Goal: Obtain resource: Obtain resource

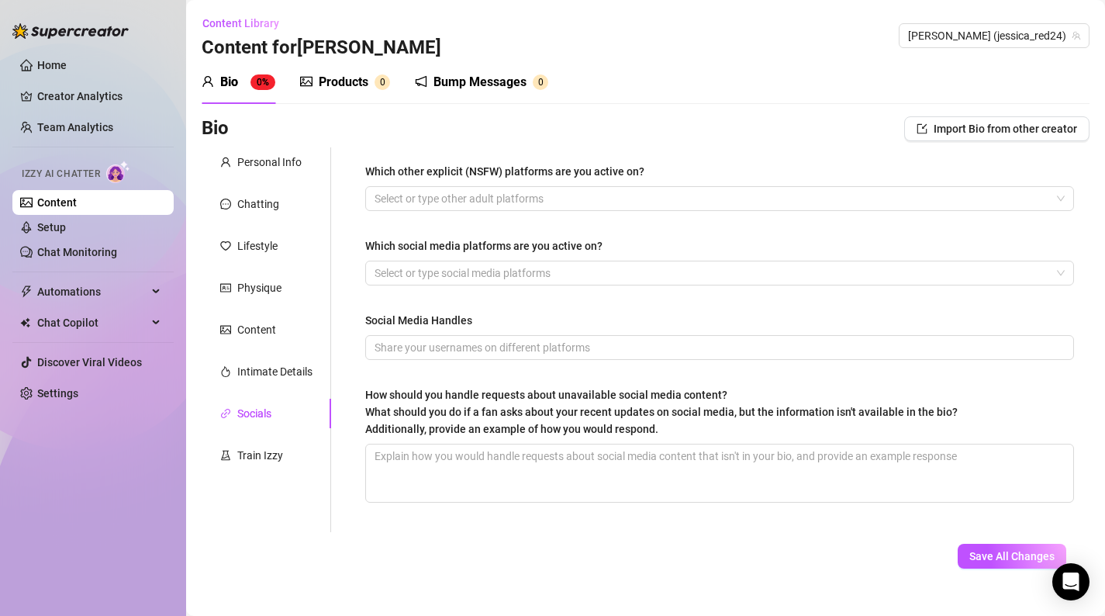
scroll to position [26, 0]
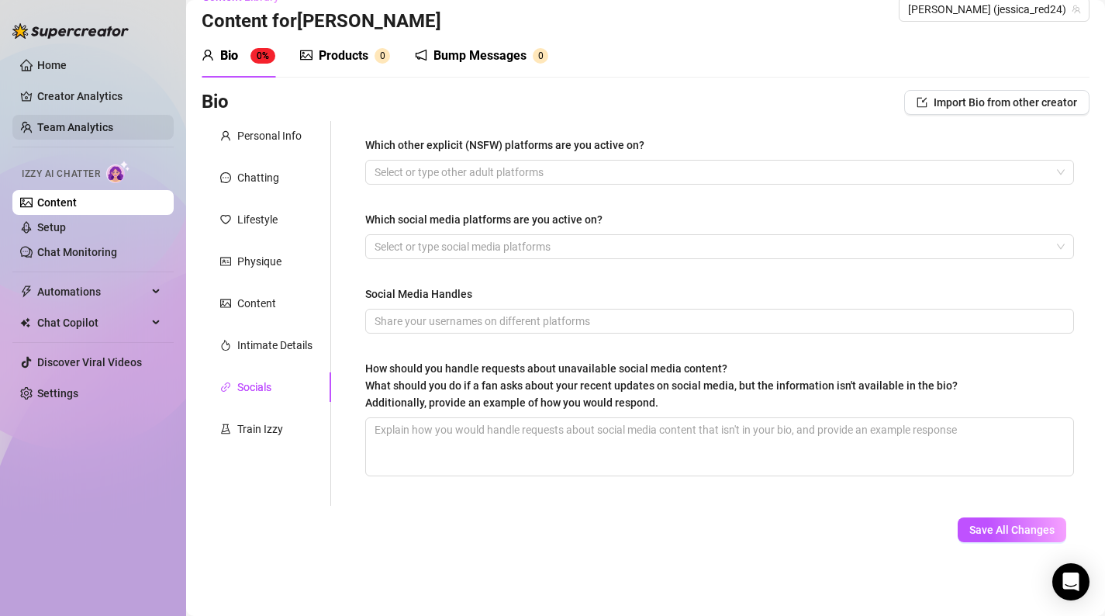
click at [93, 125] on link "Team Analytics" at bounding box center [75, 127] width 76 height 12
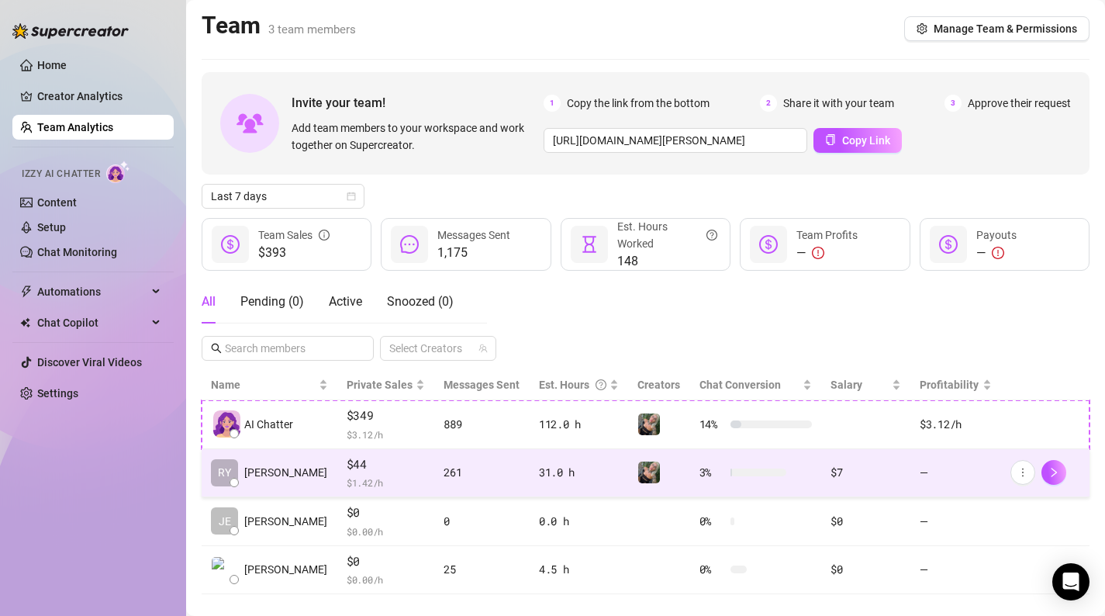
click at [572, 475] on div "31.0 h" at bounding box center [579, 472] width 81 height 17
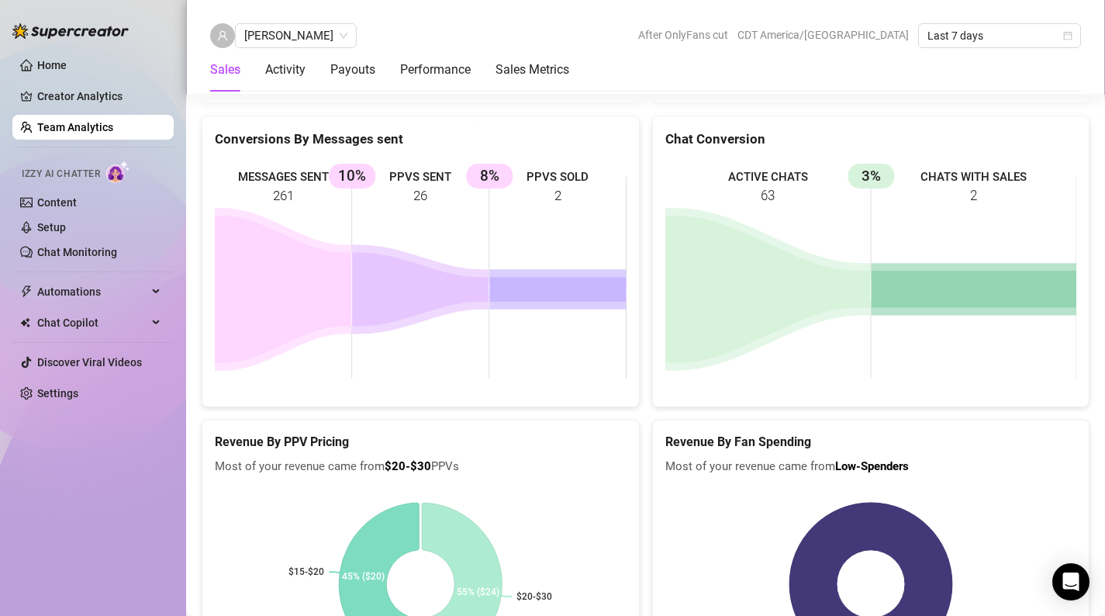
scroll to position [2112, 0]
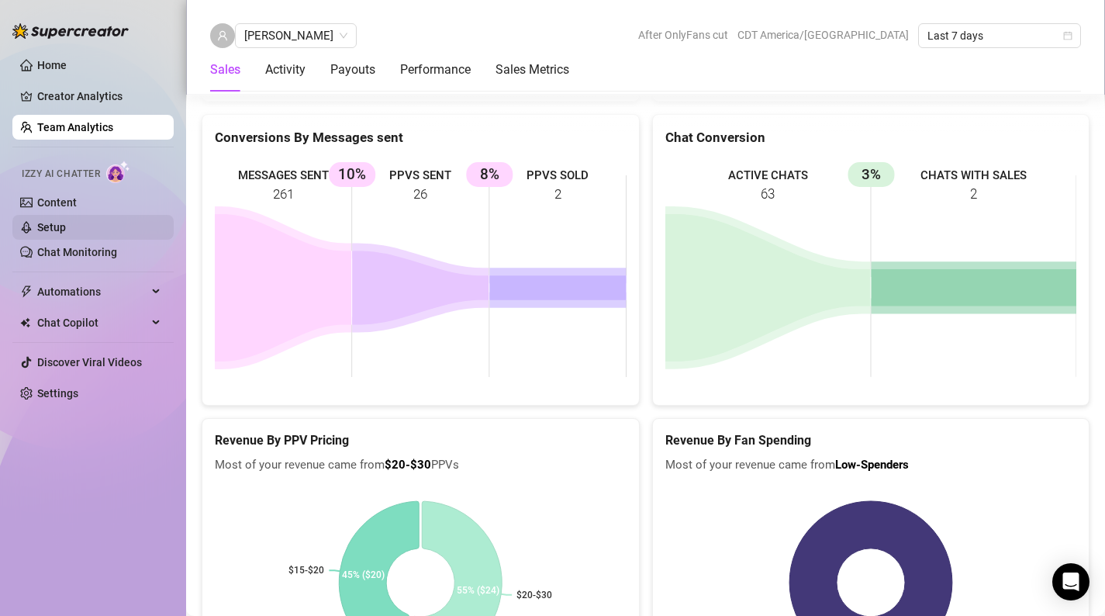
click at [66, 230] on link "Setup" at bounding box center [51, 227] width 29 height 12
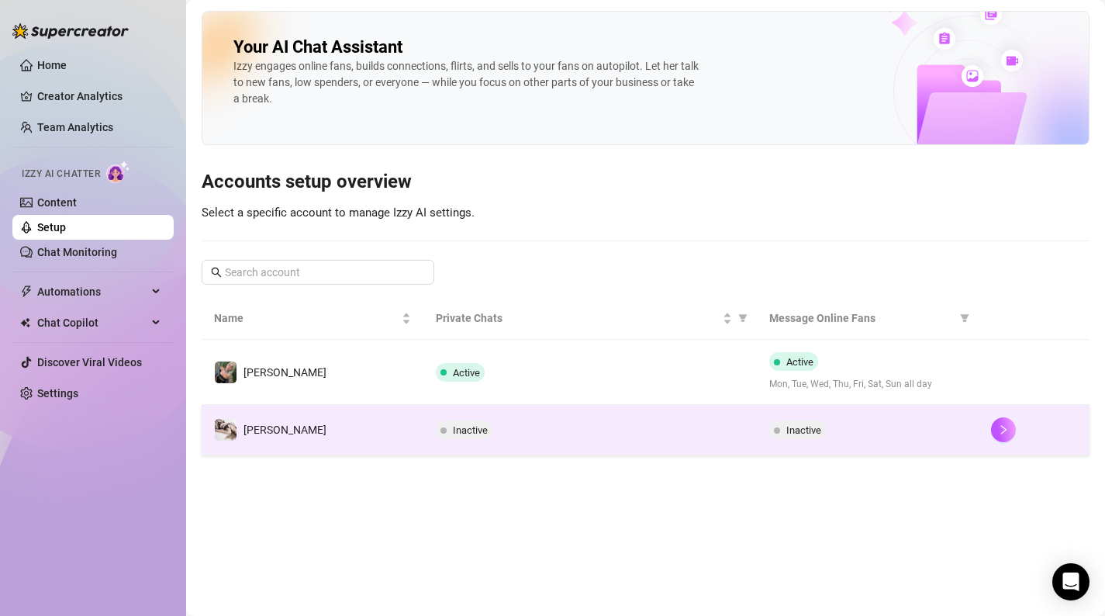
click at [406, 412] on td "[PERSON_NAME]" at bounding box center [313, 430] width 222 height 50
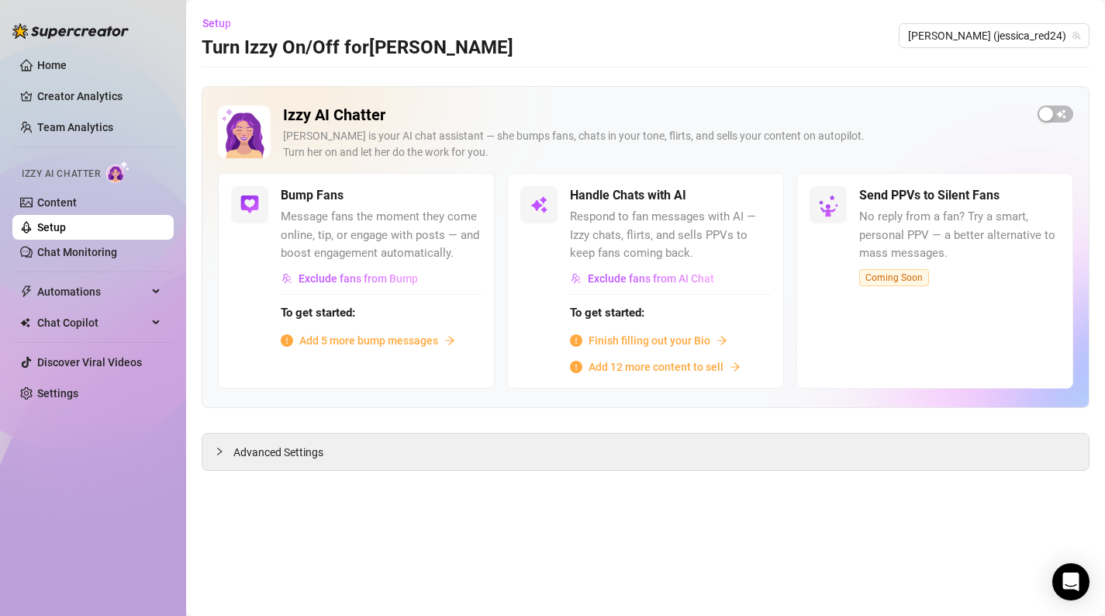
click at [450, 341] on icon "arrow-right" at bounding box center [449, 340] width 11 height 11
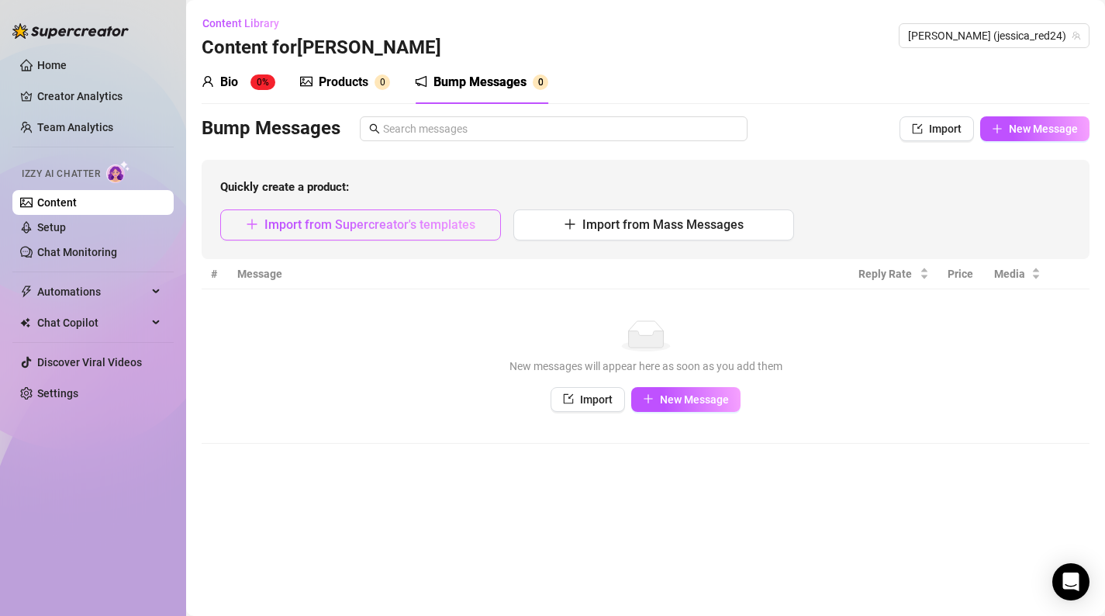
click at [374, 229] on span "Import from Supercreator's templates" at bounding box center [369, 224] width 211 height 15
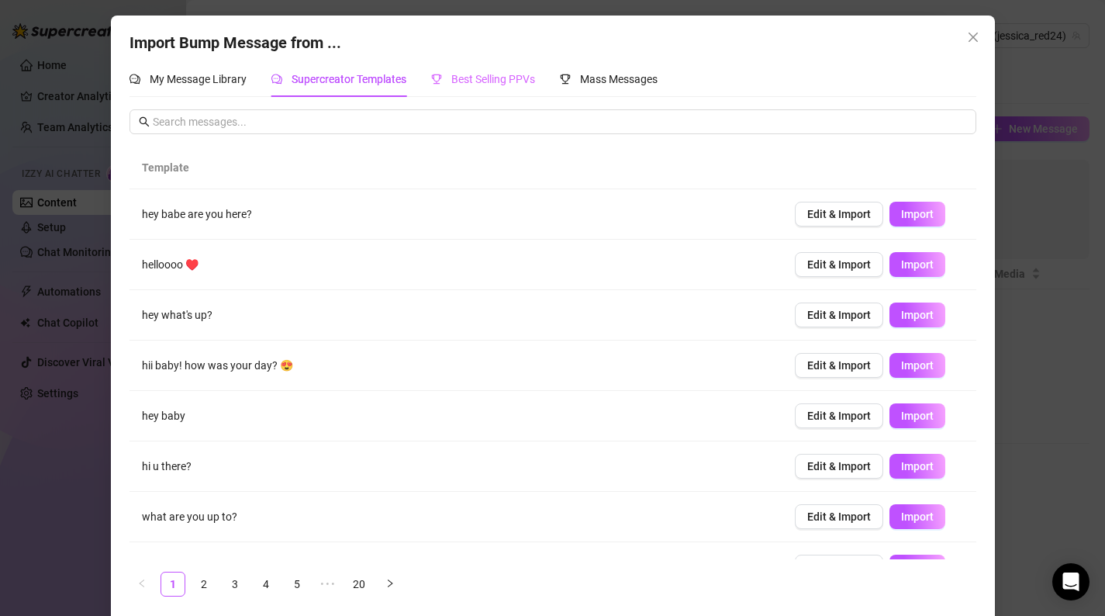
click at [499, 88] on div "Best Selling PPVs" at bounding box center [483, 79] width 104 height 36
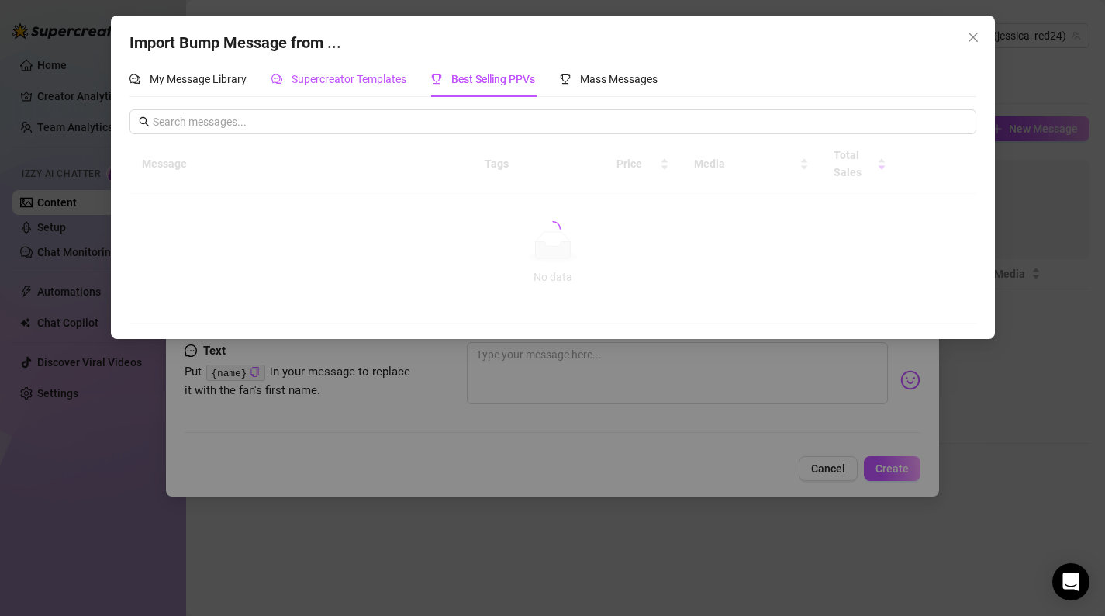
click at [398, 71] on div "Supercreator Templates" at bounding box center [338, 79] width 135 height 17
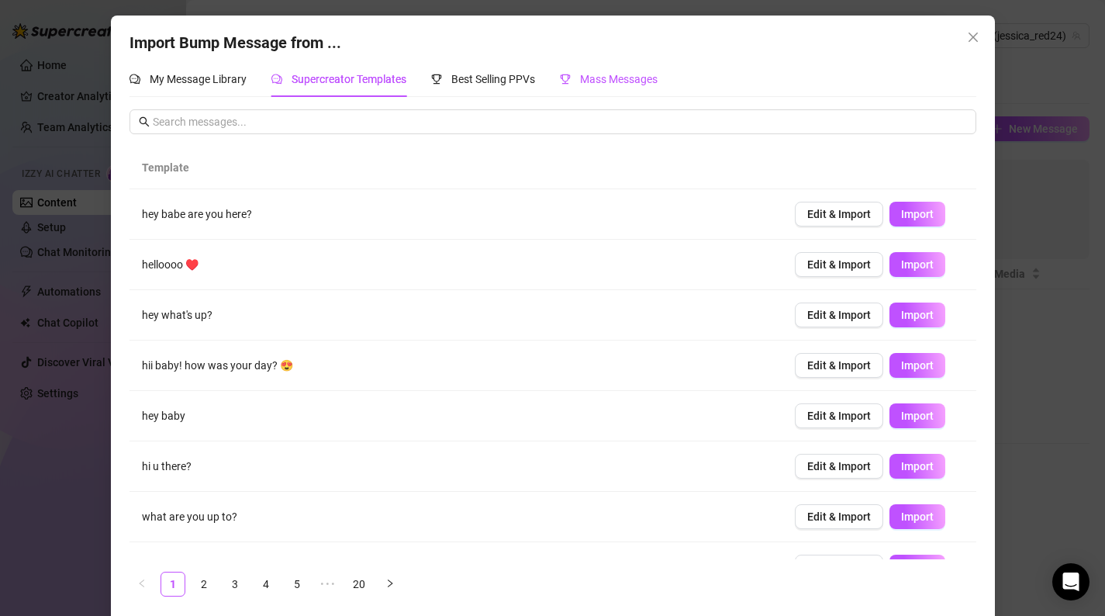
click at [619, 78] on span "Mass Messages" at bounding box center [619, 79] width 78 height 12
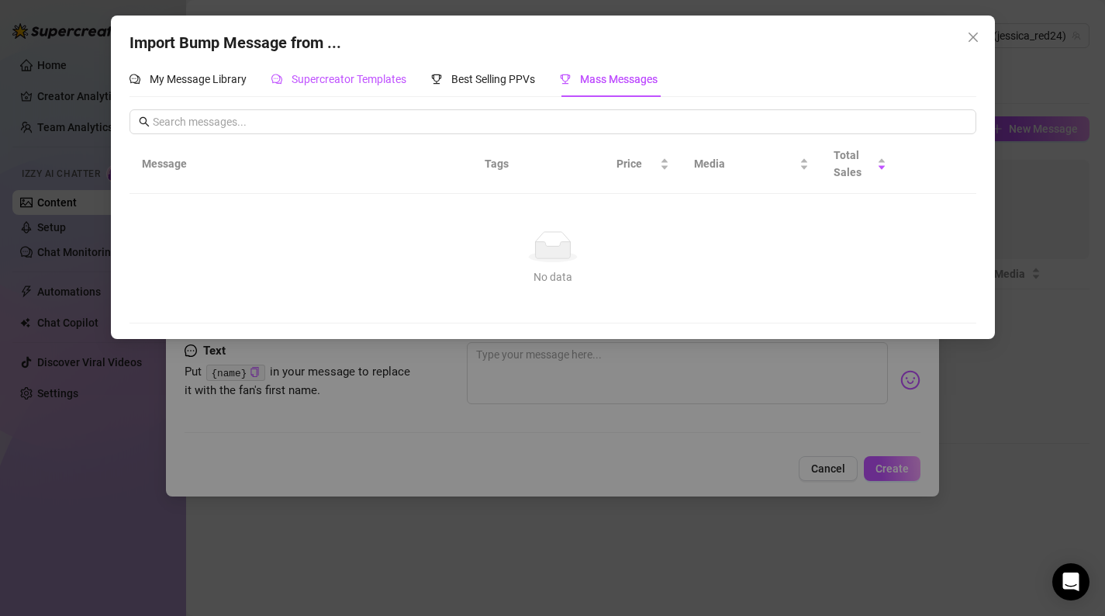
click at [347, 76] on span "Supercreator Templates" at bounding box center [348, 79] width 115 height 12
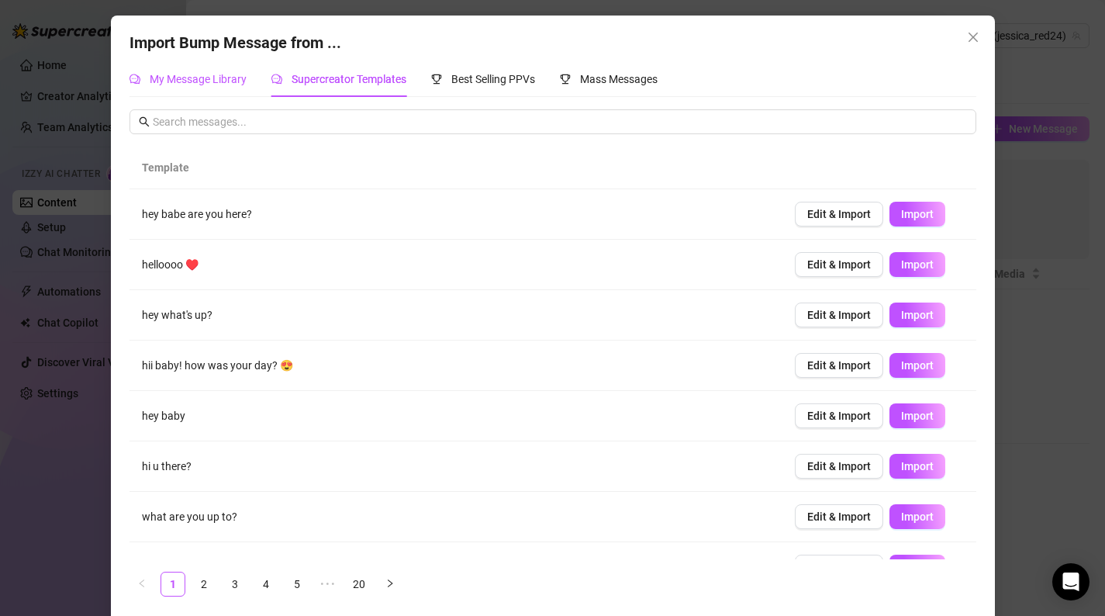
click at [213, 73] on span "My Message Library" at bounding box center [198, 79] width 97 height 12
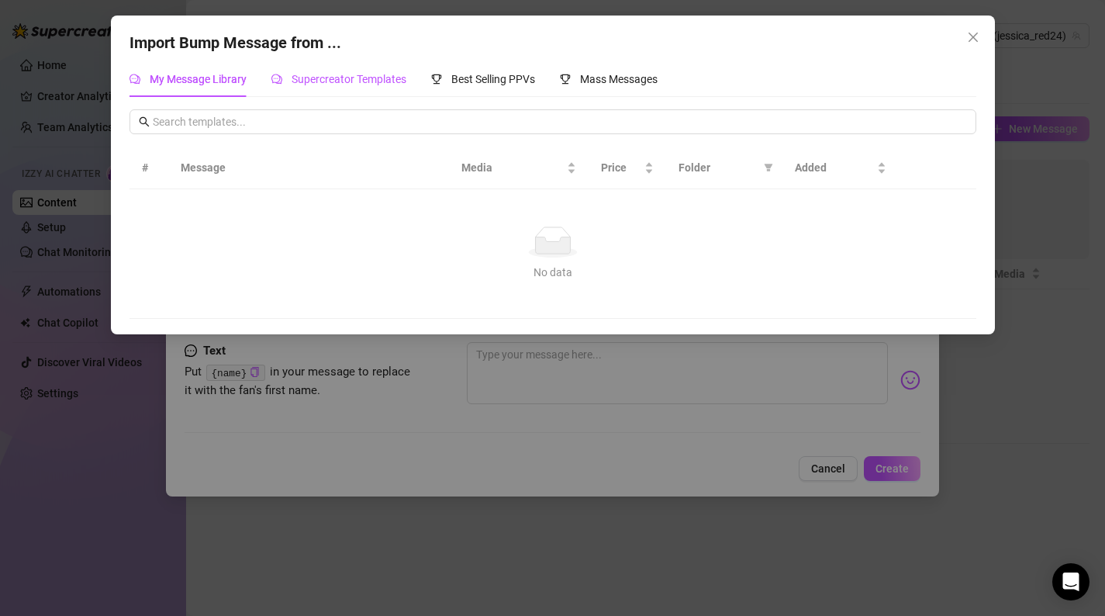
click at [314, 80] on span "Supercreator Templates" at bounding box center [348, 79] width 115 height 12
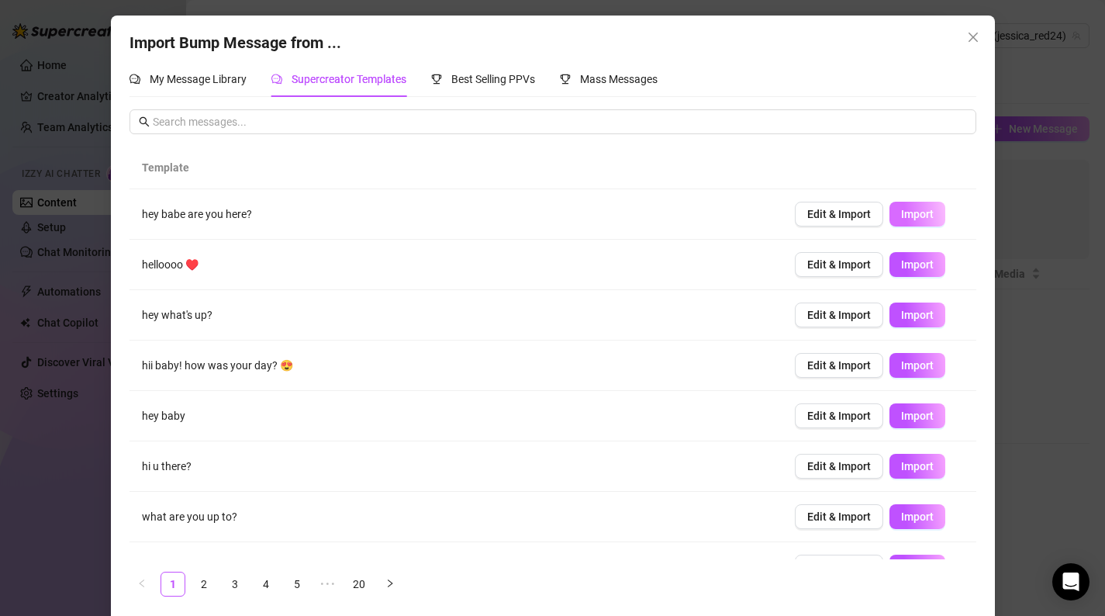
click at [929, 212] on span "Import" at bounding box center [917, 214] width 33 height 12
click at [916, 261] on span "Import" at bounding box center [917, 264] width 33 height 12
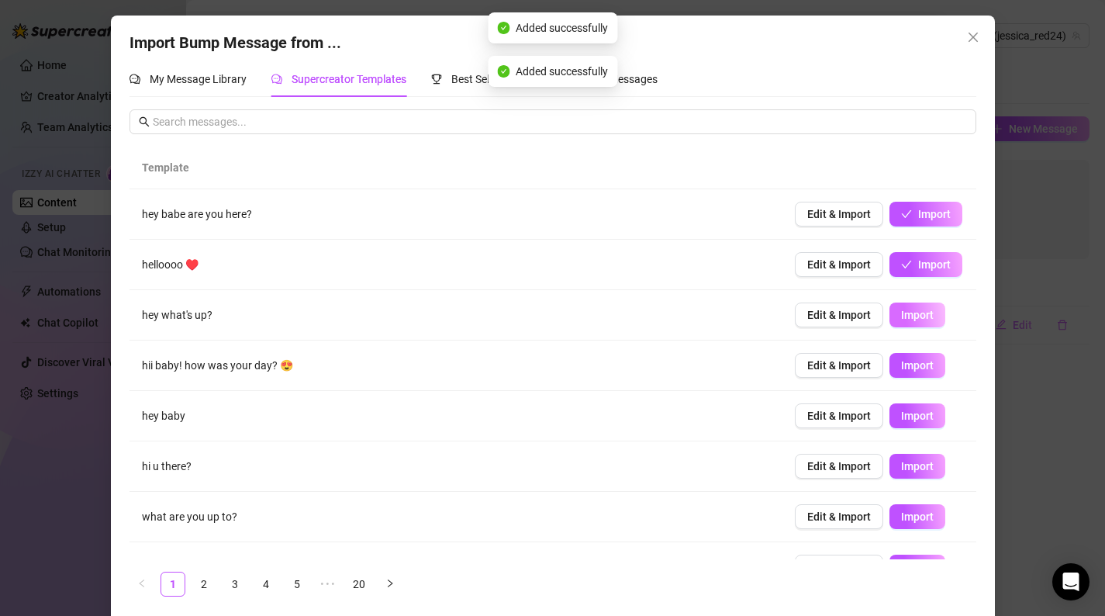
click at [916, 310] on span "Import" at bounding box center [917, 315] width 33 height 12
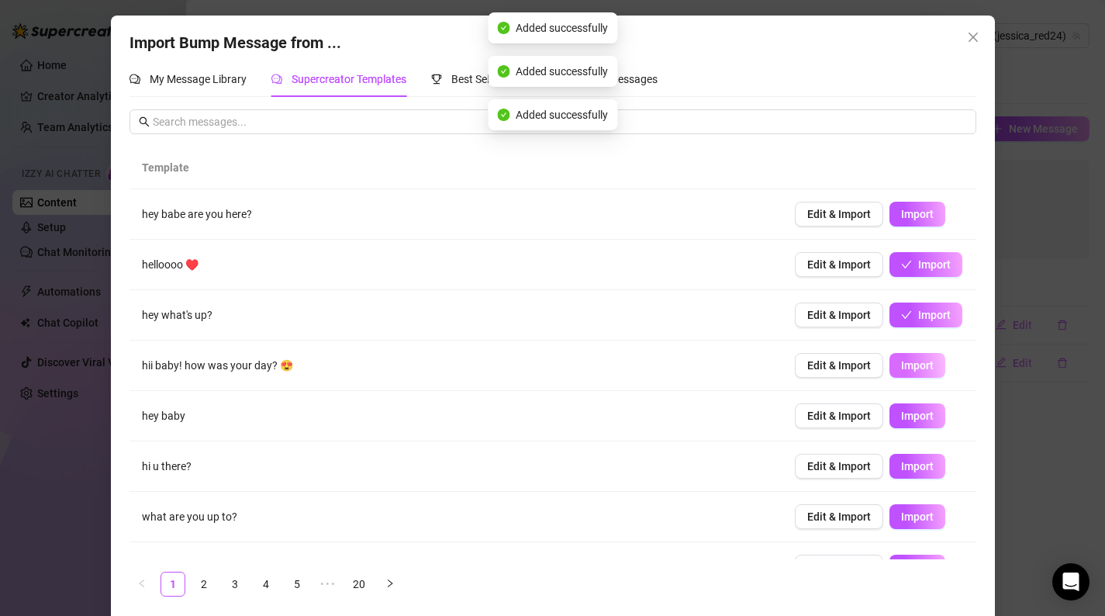
click at [916, 370] on span "Import" at bounding box center [917, 365] width 33 height 12
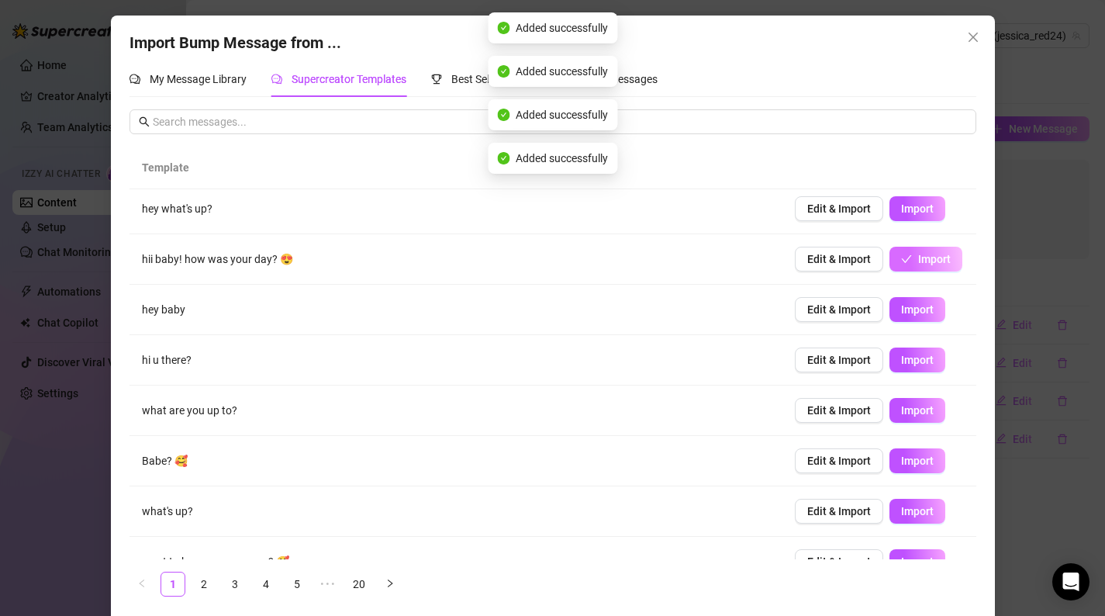
scroll to position [107, 0]
click at [941, 304] on button "Import" at bounding box center [917, 308] width 56 height 25
click at [929, 358] on span "Import" at bounding box center [917, 359] width 33 height 12
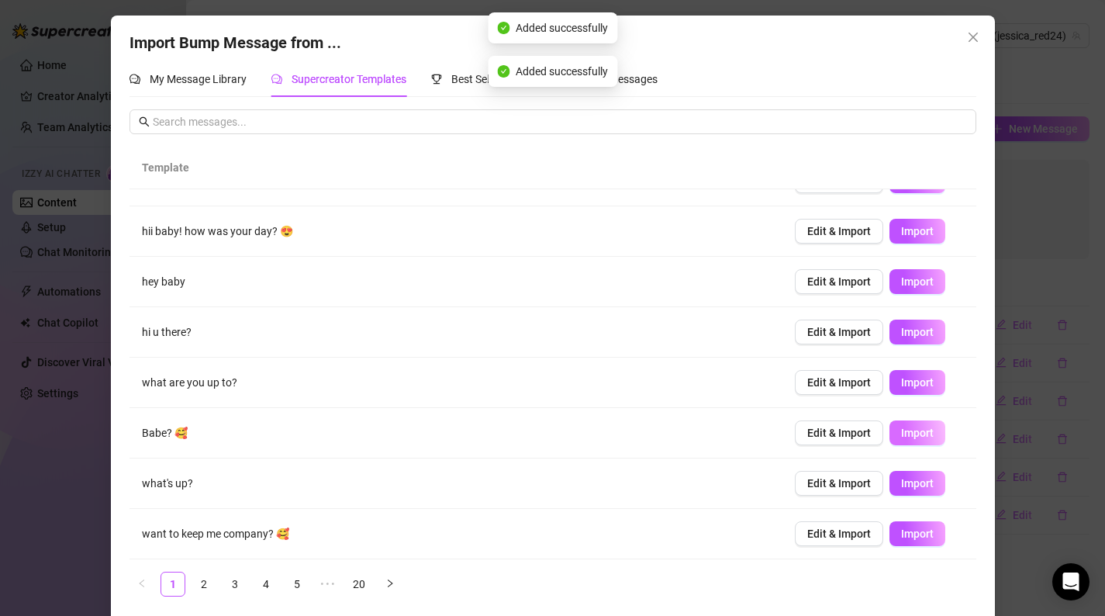
click at [926, 438] on span "Import" at bounding box center [917, 432] width 33 height 12
click at [924, 532] on span "Import" at bounding box center [917, 533] width 33 height 12
click at [212, 581] on link "2" at bounding box center [203, 583] width 23 height 23
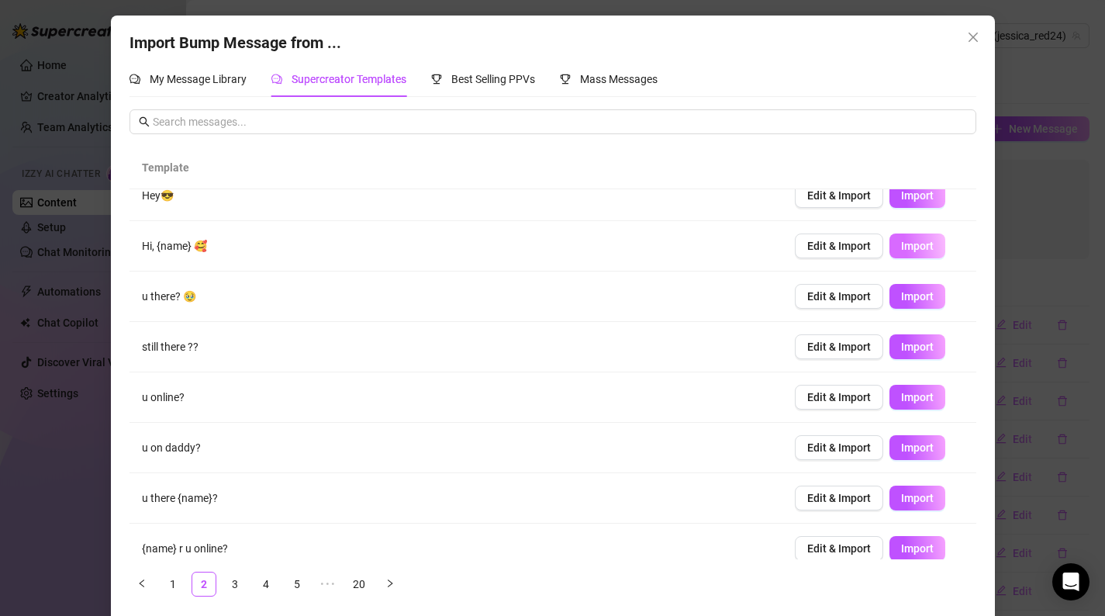
scroll to position [79, 0]
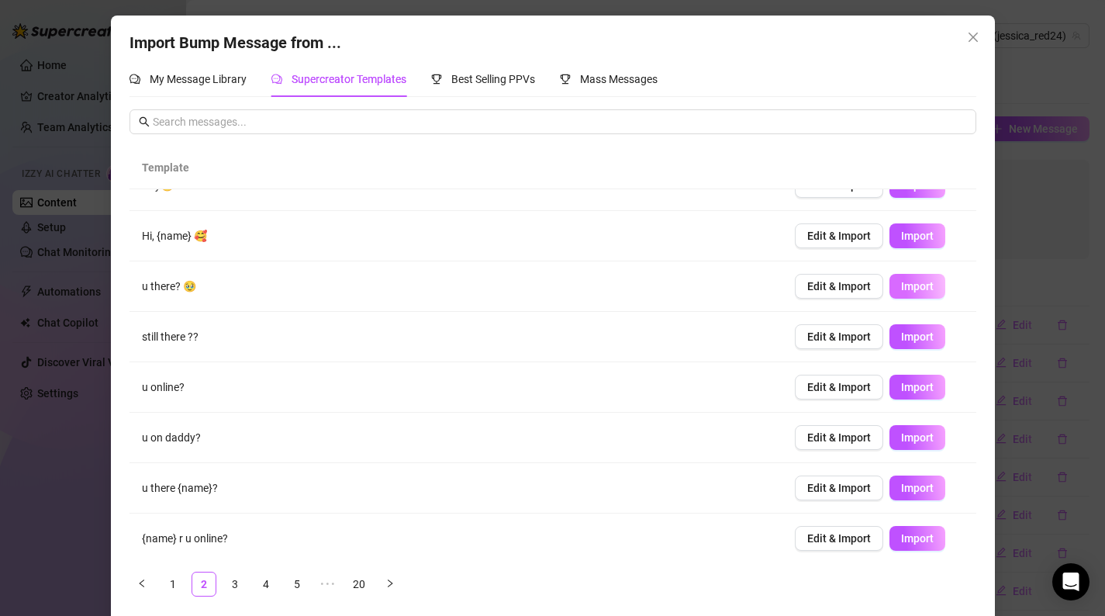
click at [932, 290] on span "Import" at bounding box center [917, 286] width 33 height 12
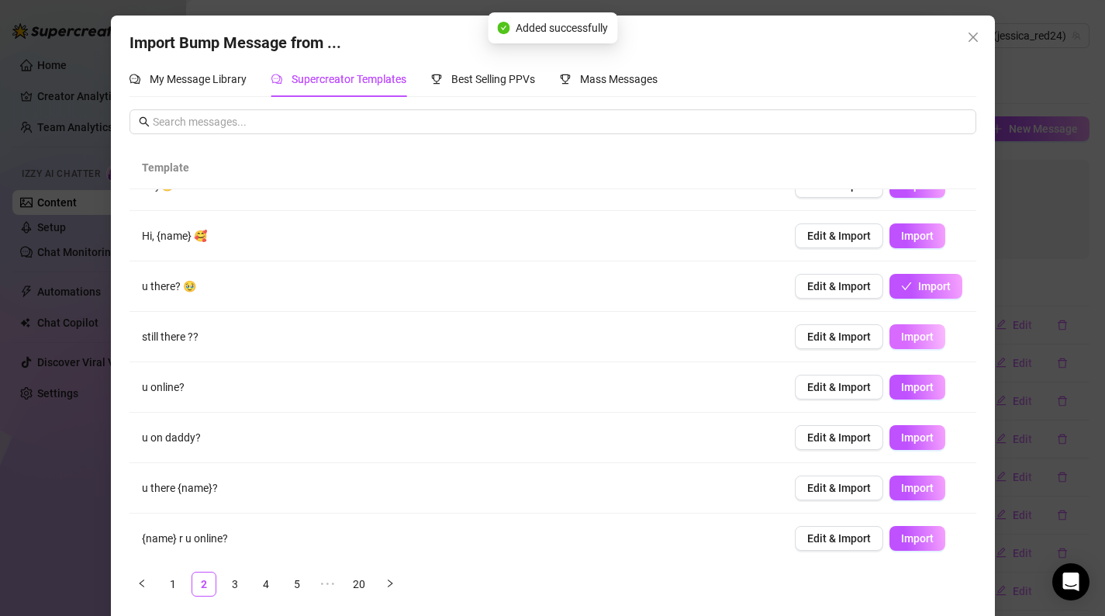
scroll to position [134, 0]
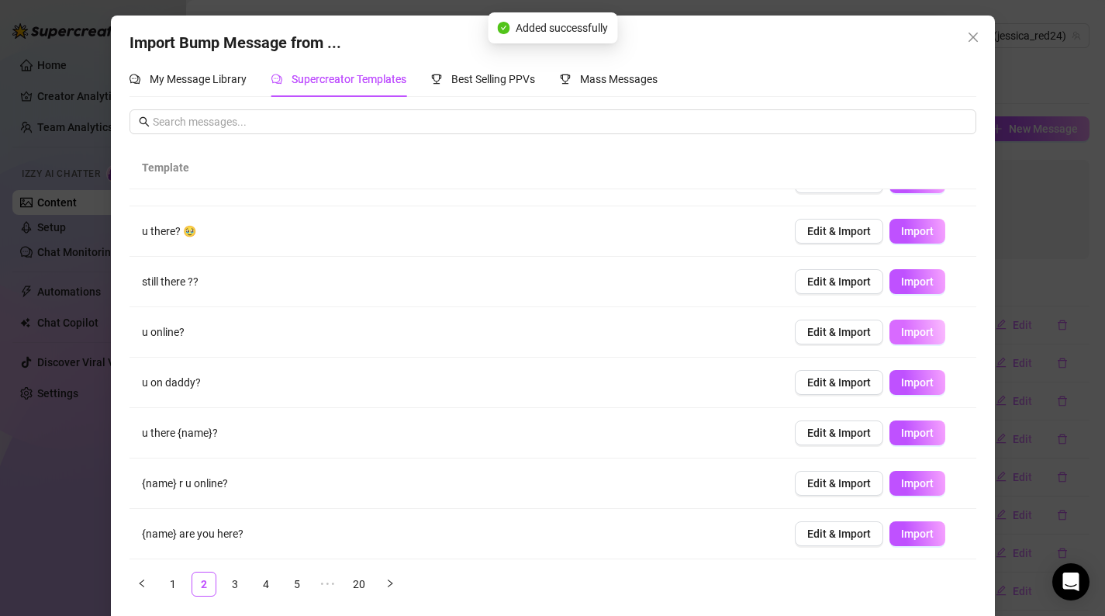
click at [934, 324] on button "Import" at bounding box center [917, 331] width 56 height 25
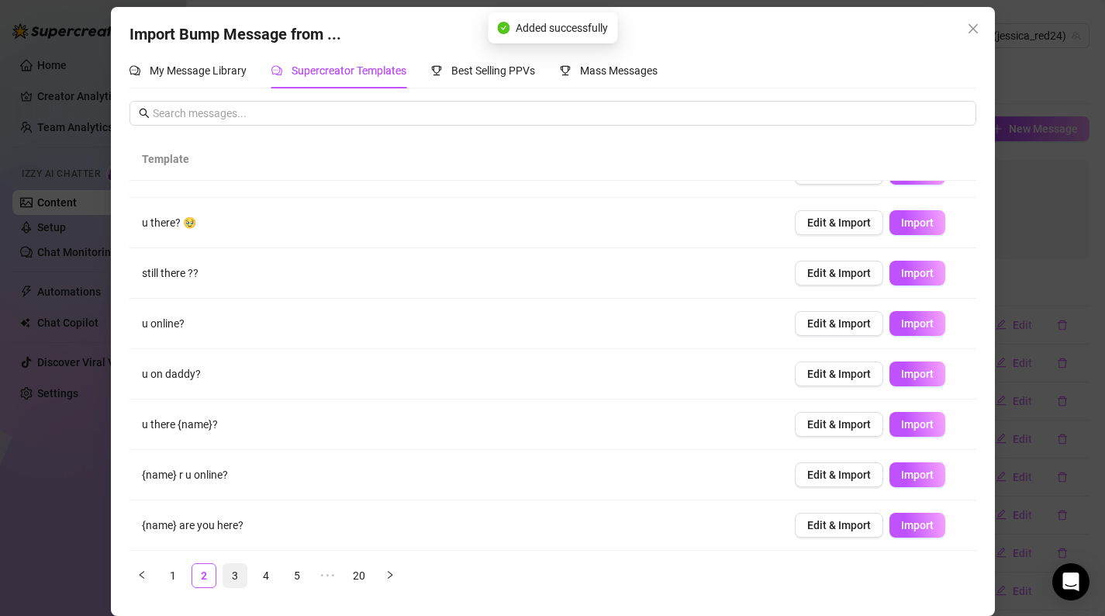
click at [240, 578] on link "3" at bounding box center [234, 575] width 23 height 23
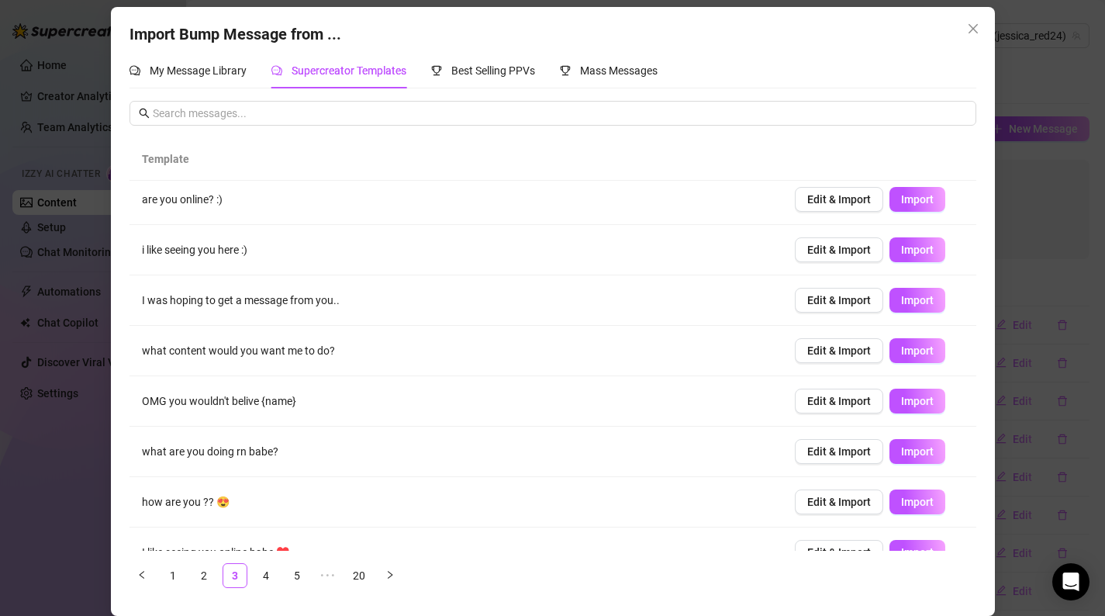
scroll to position [0, 0]
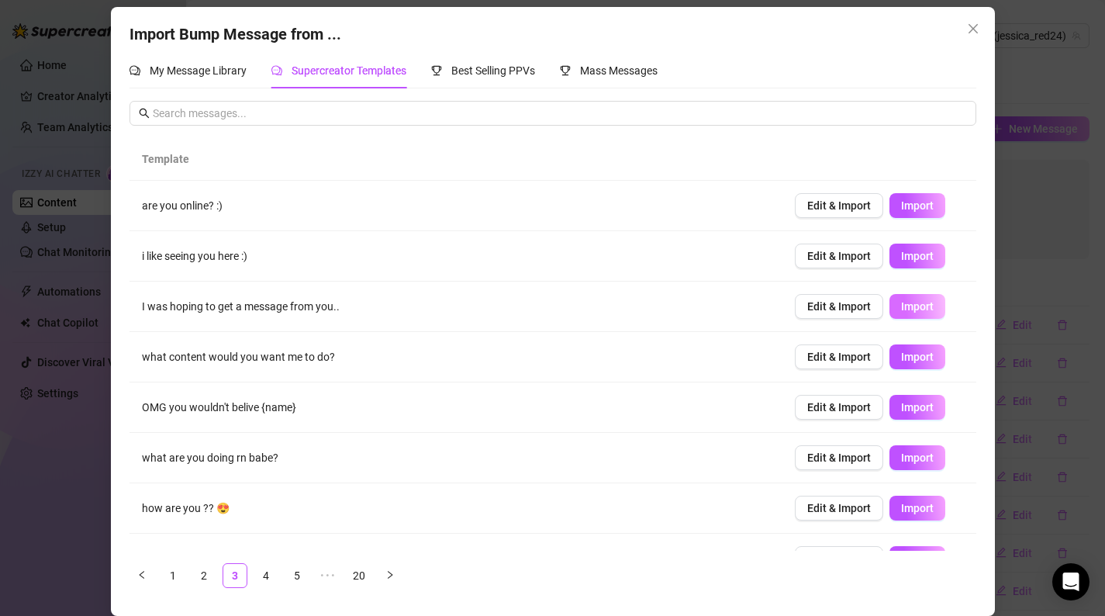
click at [916, 296] on button "Import" at bounding box center [917, 306] width 56 height 25
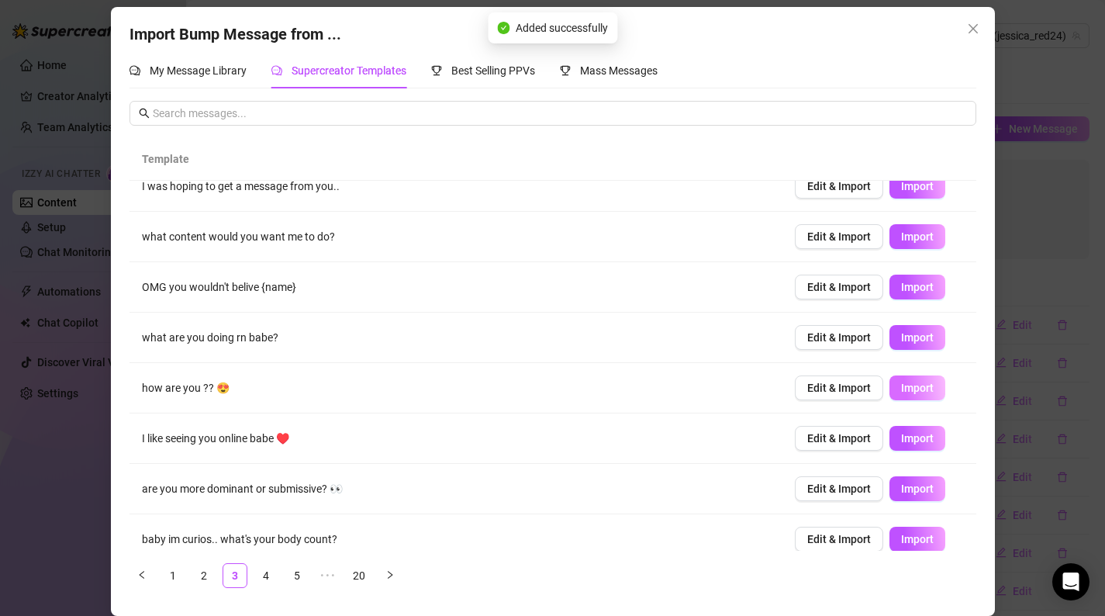
scroll to position [134, 0]
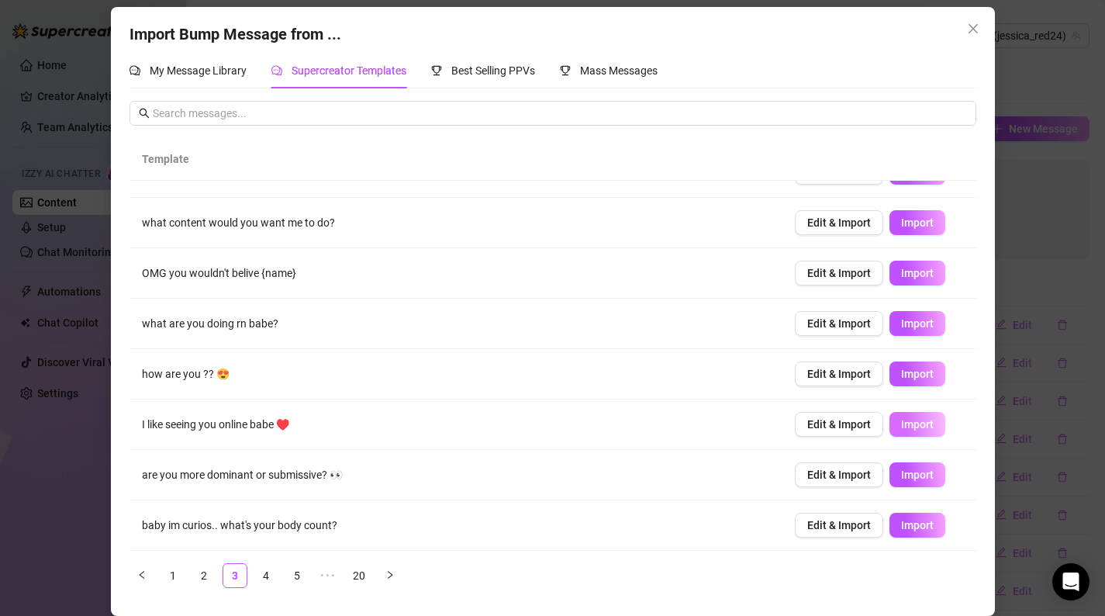
click at [909, 424] on span "Import" at bounding box center [917, 424] width 33 height 12
click at [914, 479] on span "Import" at bounding box center [917, 474] width 33 height 12
click at [271, 578] on link "4" at bounding box center [265, 575] width 23 height 23
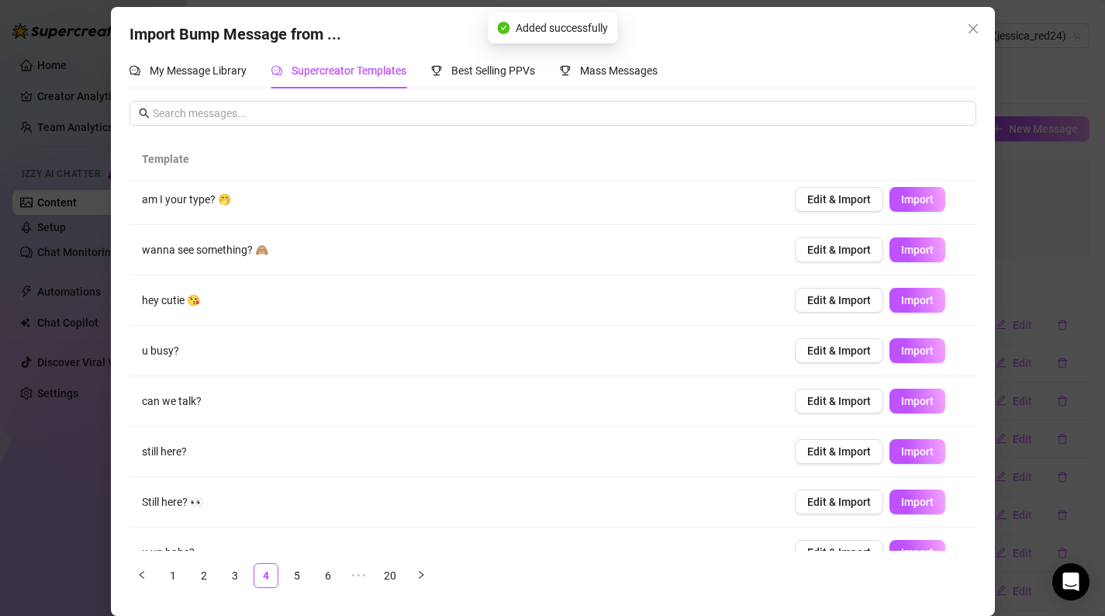
scroll to position [0, 0]
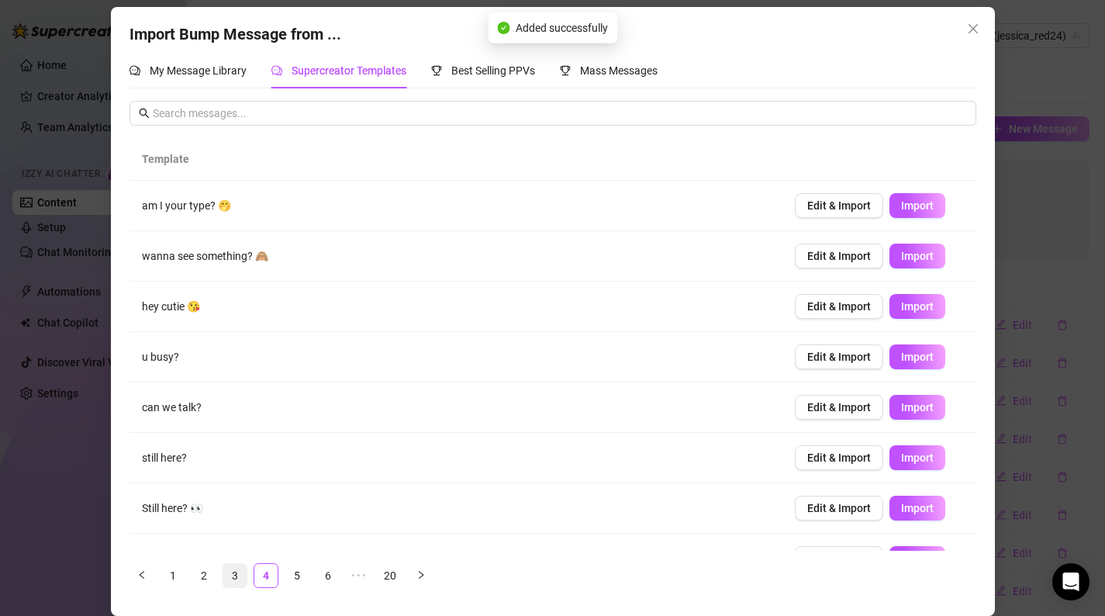
click at [231, 582] on link "3" at bounding box center [234, 575] width 23 height 23
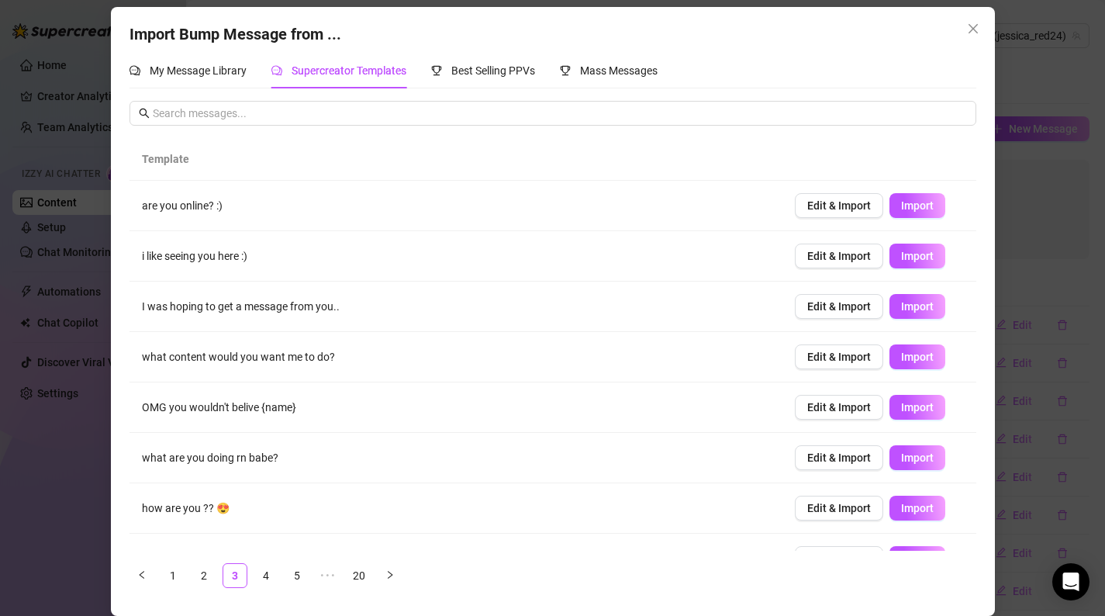
scroll to position [134, 0]
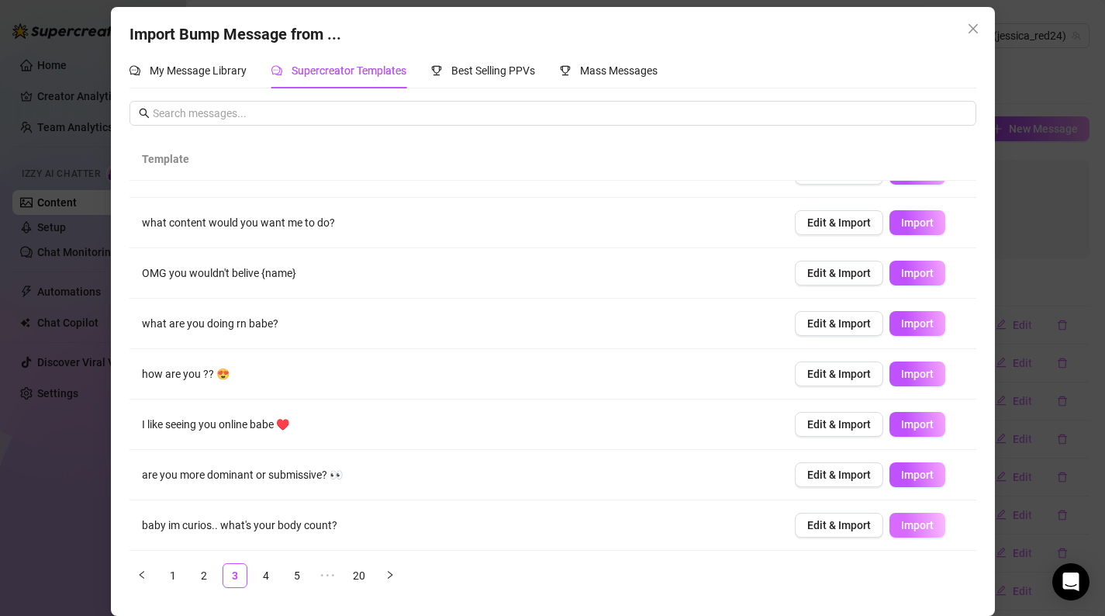
click at [919, 527] on span "Import" at bounding box center [917, 525] width 33 height 12
click at [270, 575] on link "4" at bounding box center [265, 575] width 23 height 23
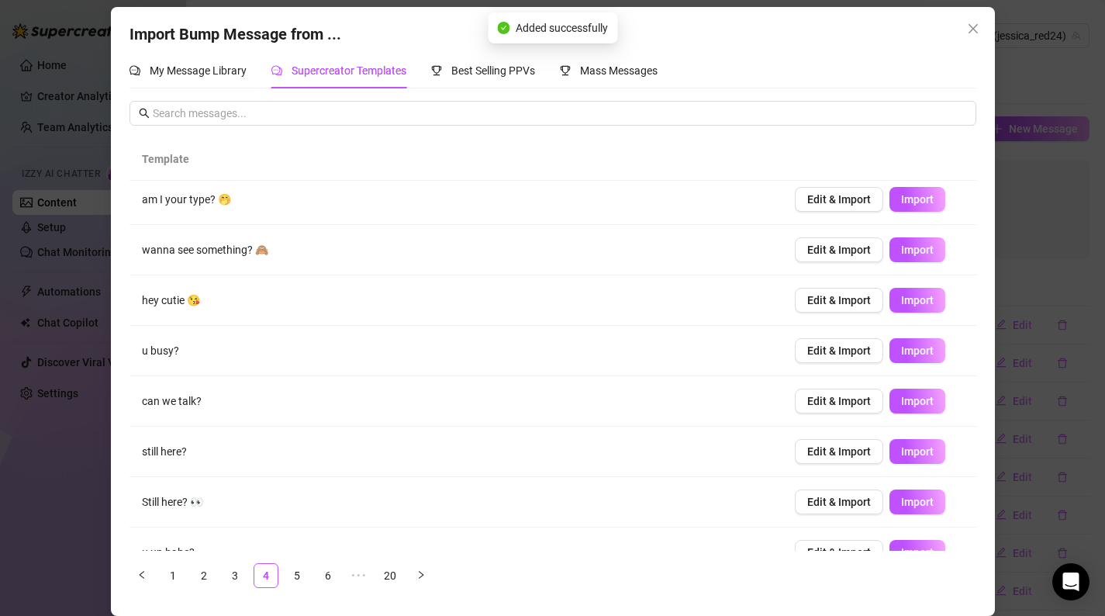
scroll to position [0, 0]
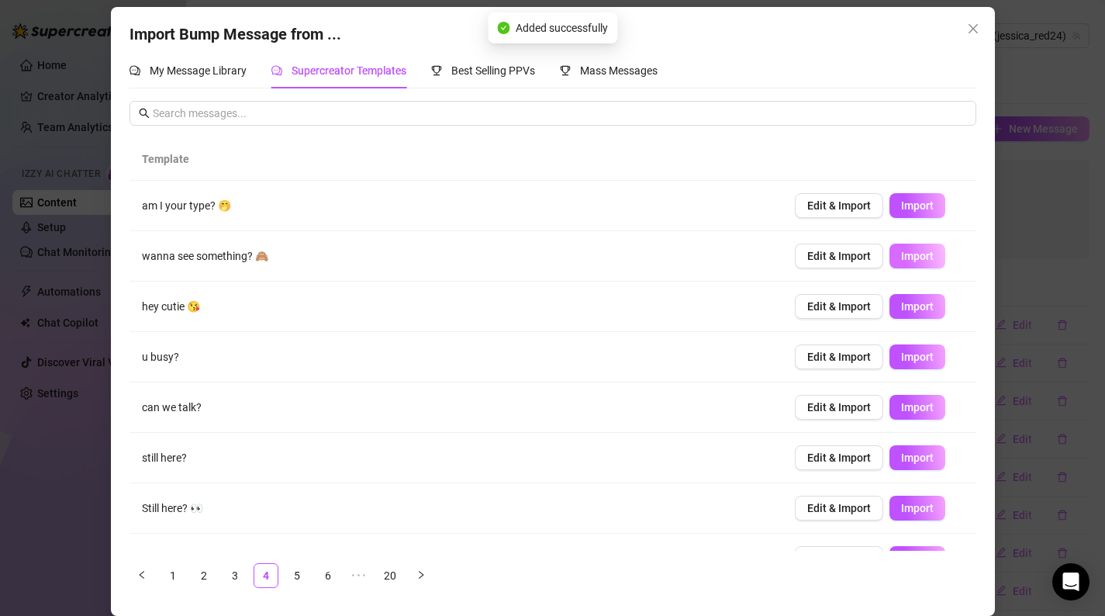
click at [921, 257] on span "Import" at bounding box center [917, 256] width 33 height 12
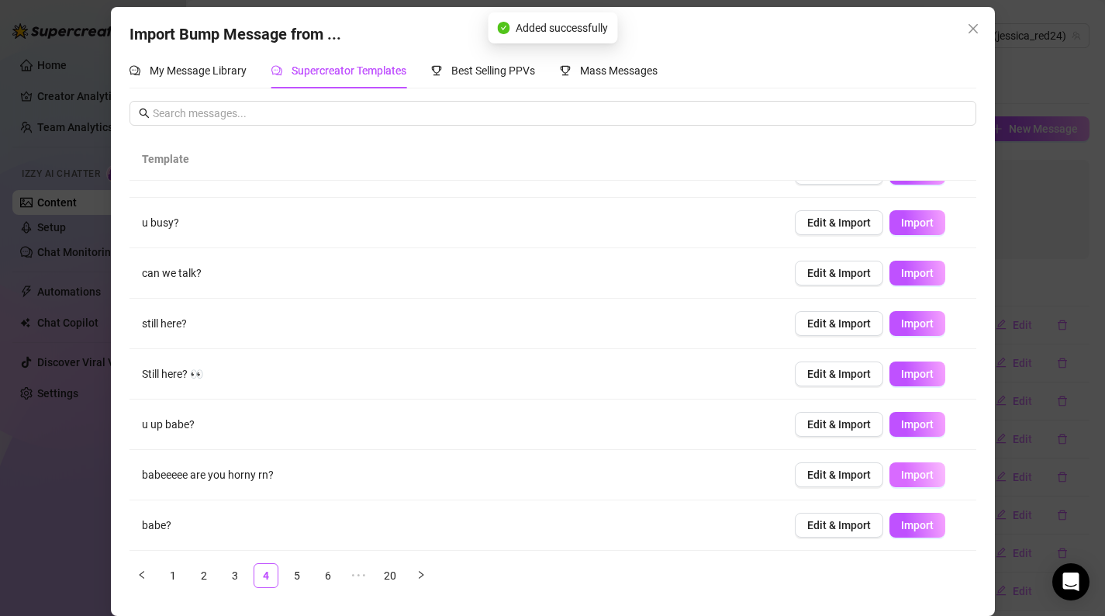
click at [931, 481] on button "Import" at bounding box center [917, 474] width 56 height 25
click at [295, 577] on link "5" at bounding box center [296, 575] width 23 height 23
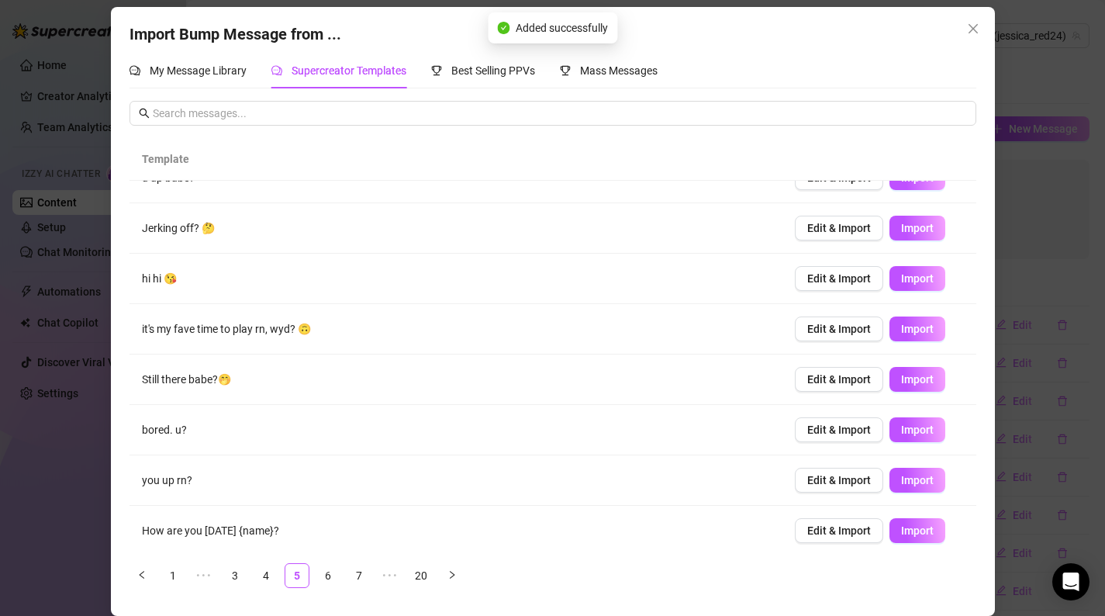
scroll to position [76, 0]
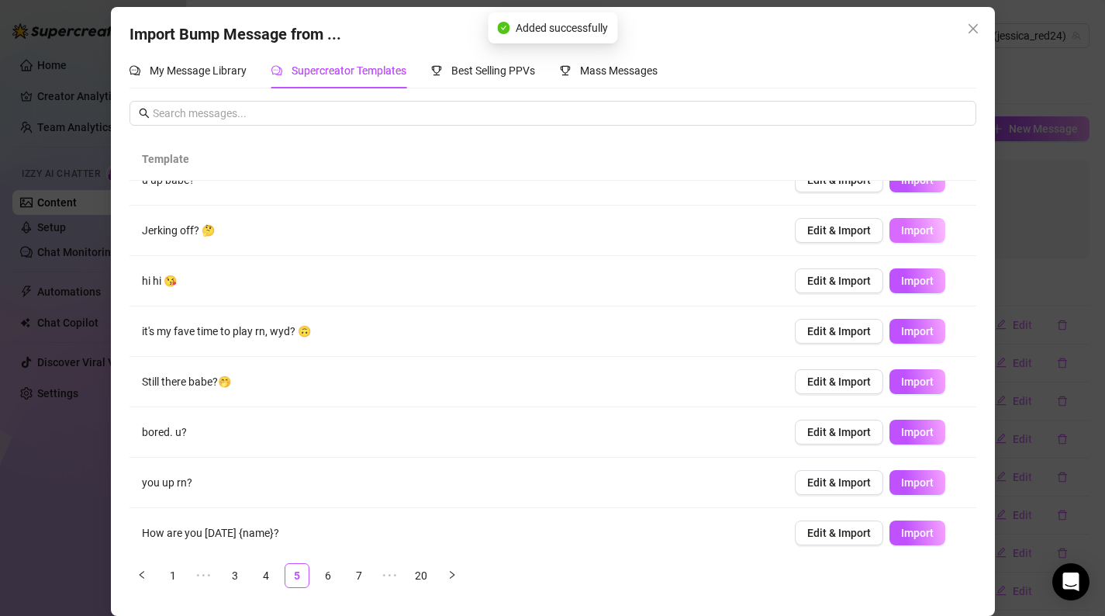
click at [917, 233] on span "Import" at bounding box center [917, 230] width 33 height 12
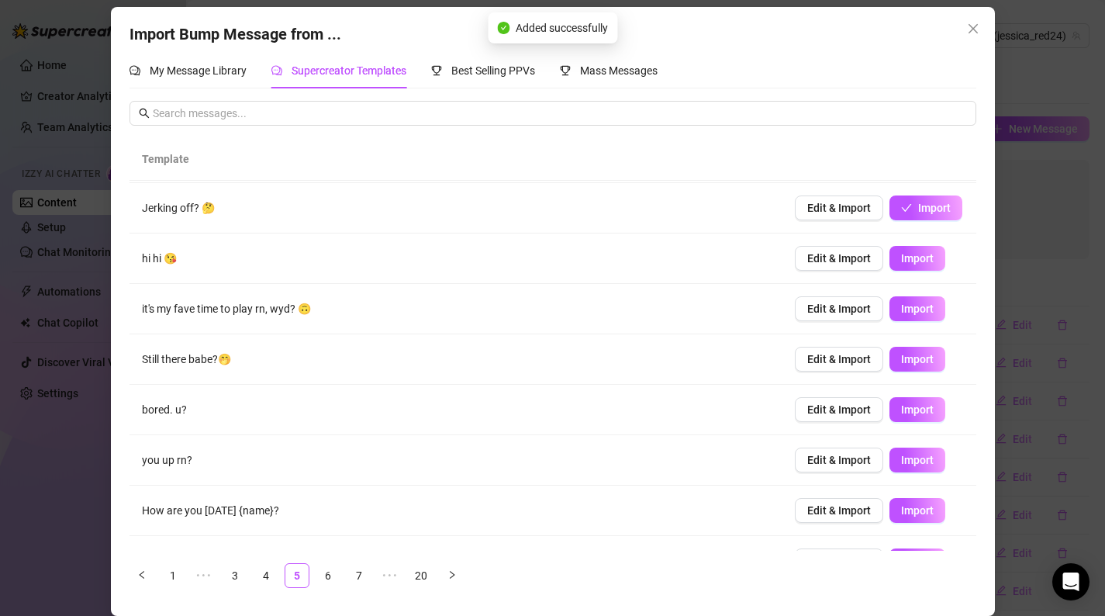
scroll to position [134, 0]
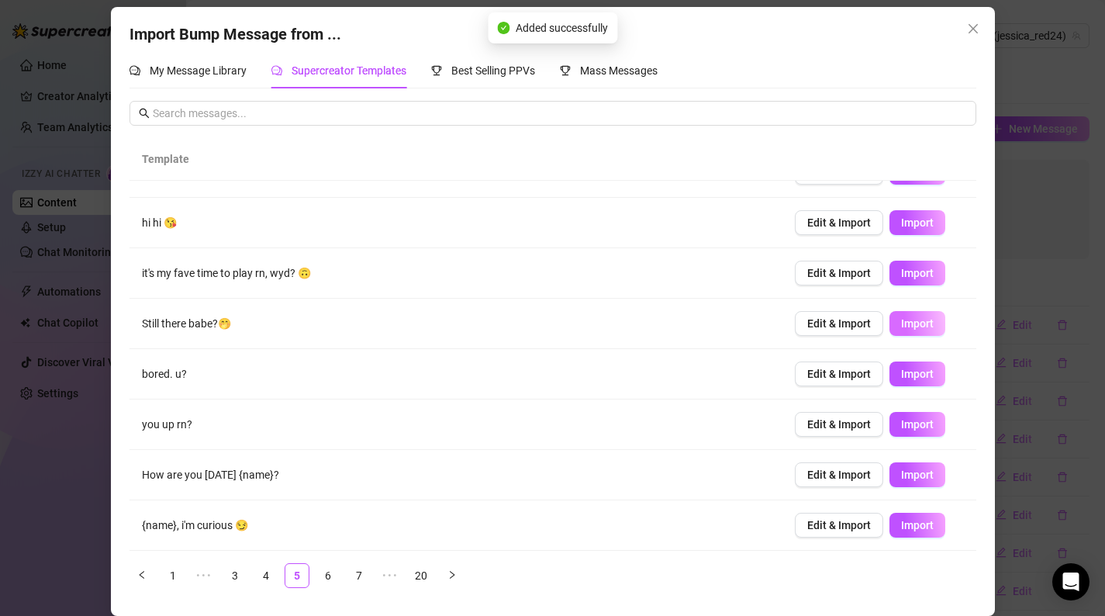
click at [915, 319] on span "Import" at bounding box center [917, 323] width 33 height 12
click at [329, 578] on link "6" at bounding box center [327, 575] width 23 height 23
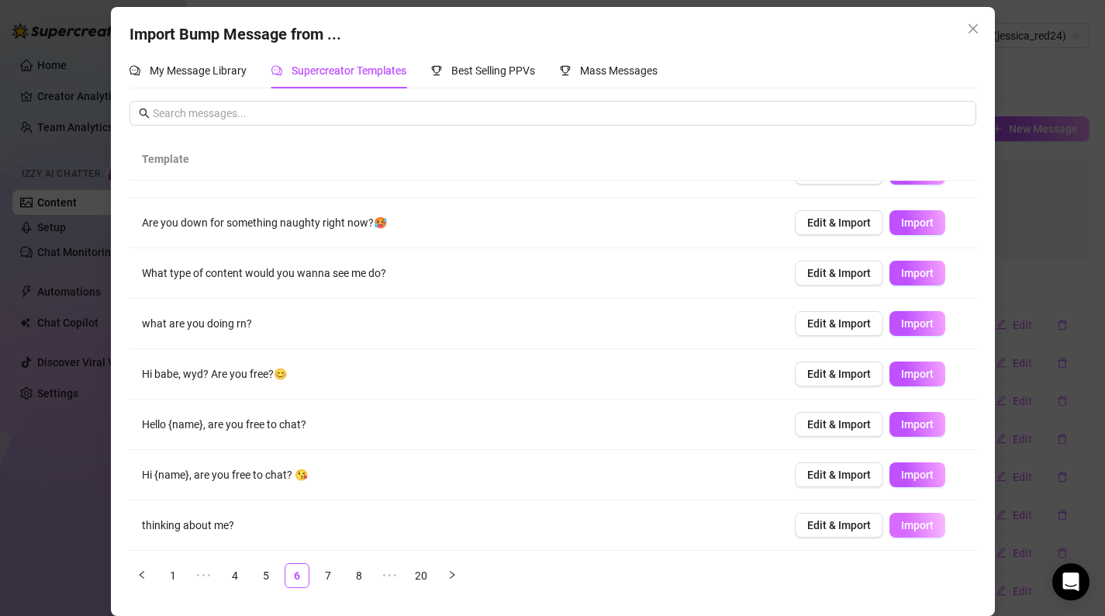
click at [923, 531] on button "Import" at bounding box center [917, 524] width 56 height 25
click at [328, 576] on link "7" at bounding box center [327, 575] width 23 height 23
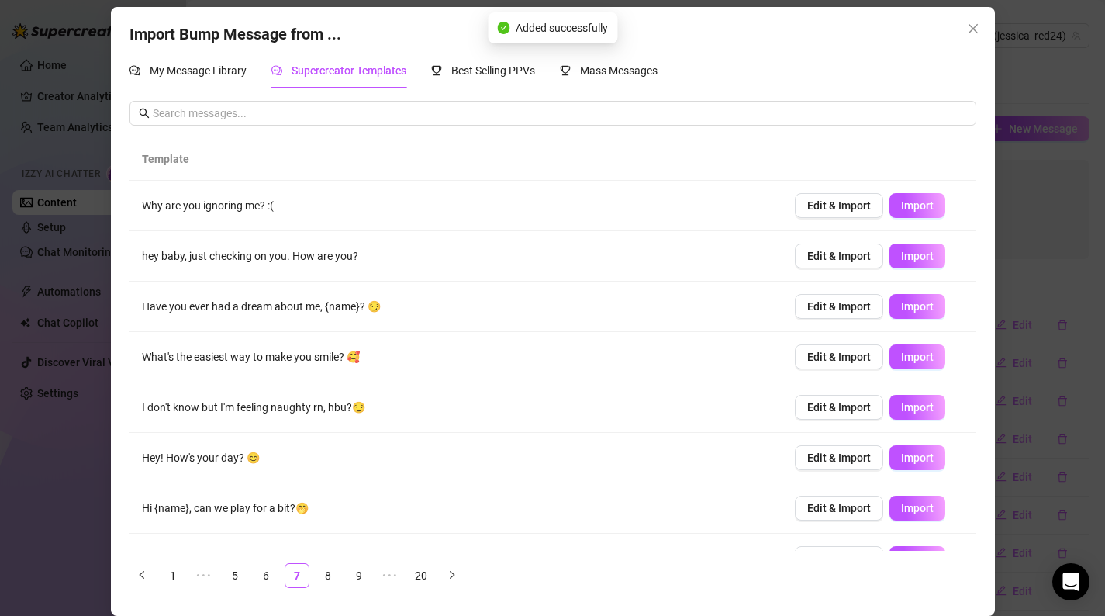
scroll to position [0, 0]
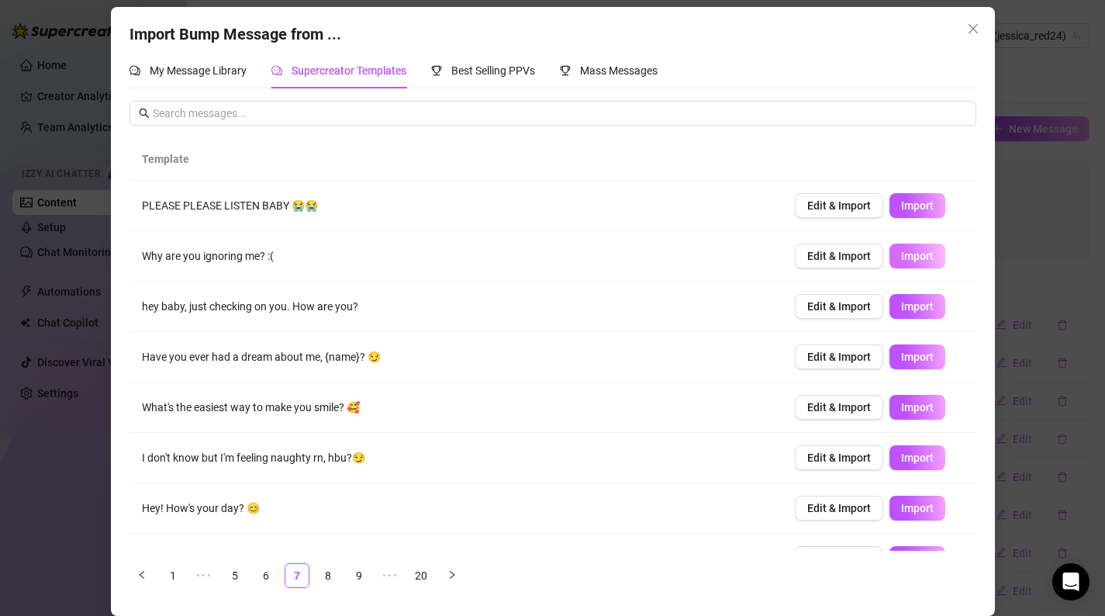
click at [916, 255] on span "Import" at bounding box center [917, 256] width 33 height 12
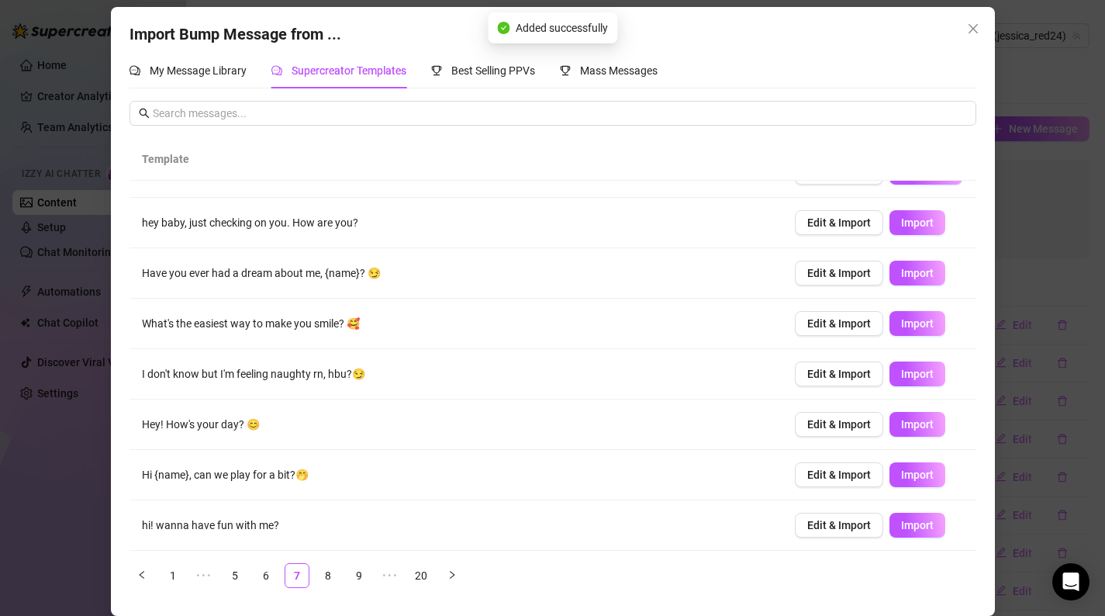
scroll to position [134, 0]
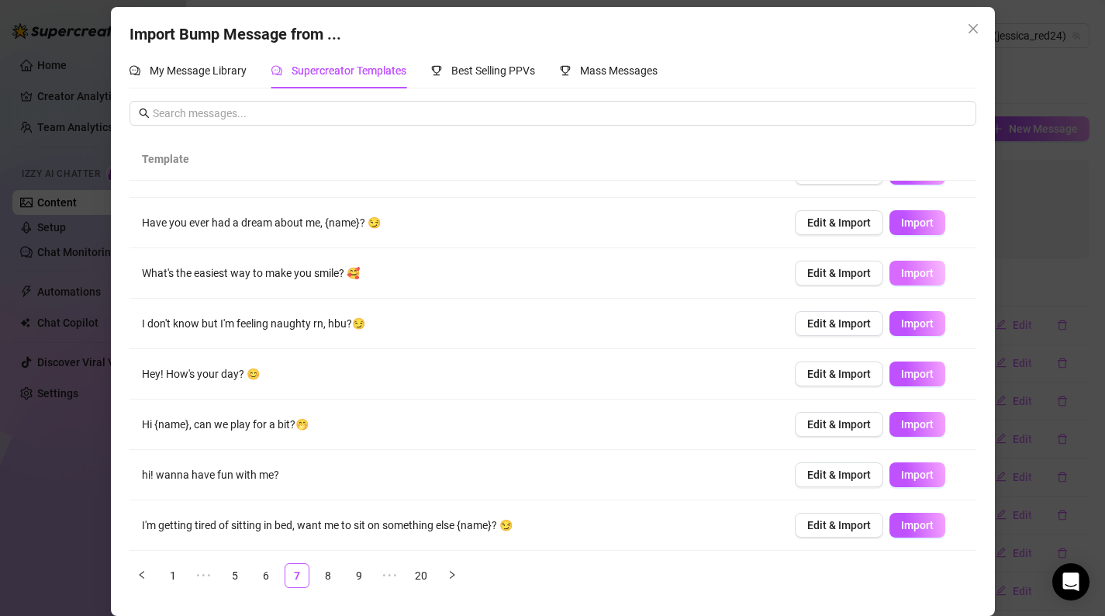
click at [916, 271] on span "Import" at bounding box center [917, 273] width 33 height 12
click at [332, 574] on link "8" at bounding box center [327, 575] width 23 height 23
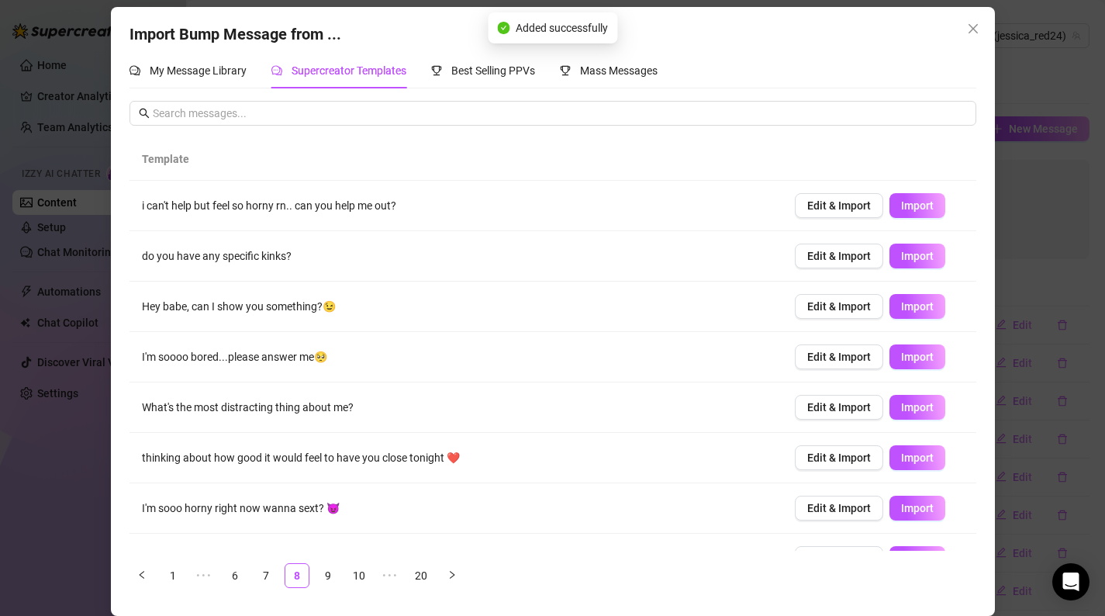
scroll to position [17, 0]
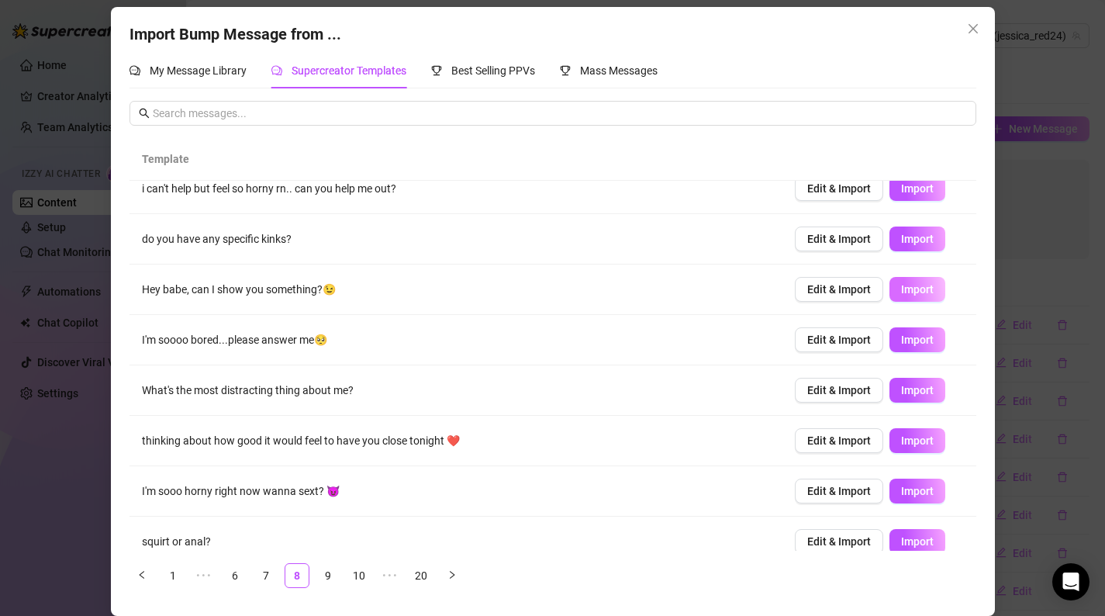
click at [933, 293] on span "Import" at bounding box center [917, 289] width 33 height 12
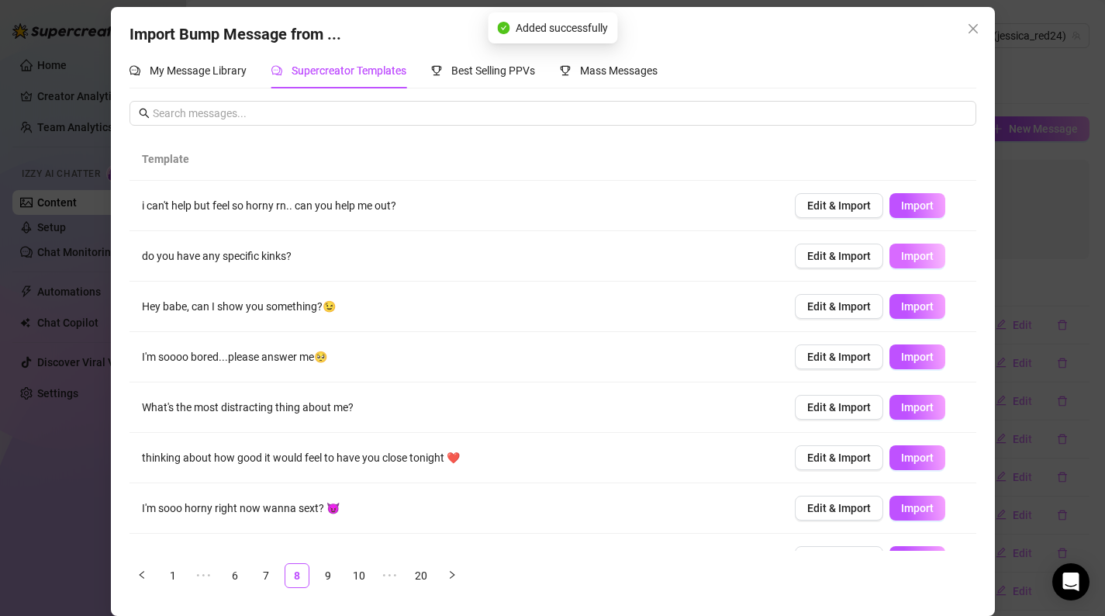
click at [912, 267] on button "Import" at bounding box center [917, 255] width 56 height 25
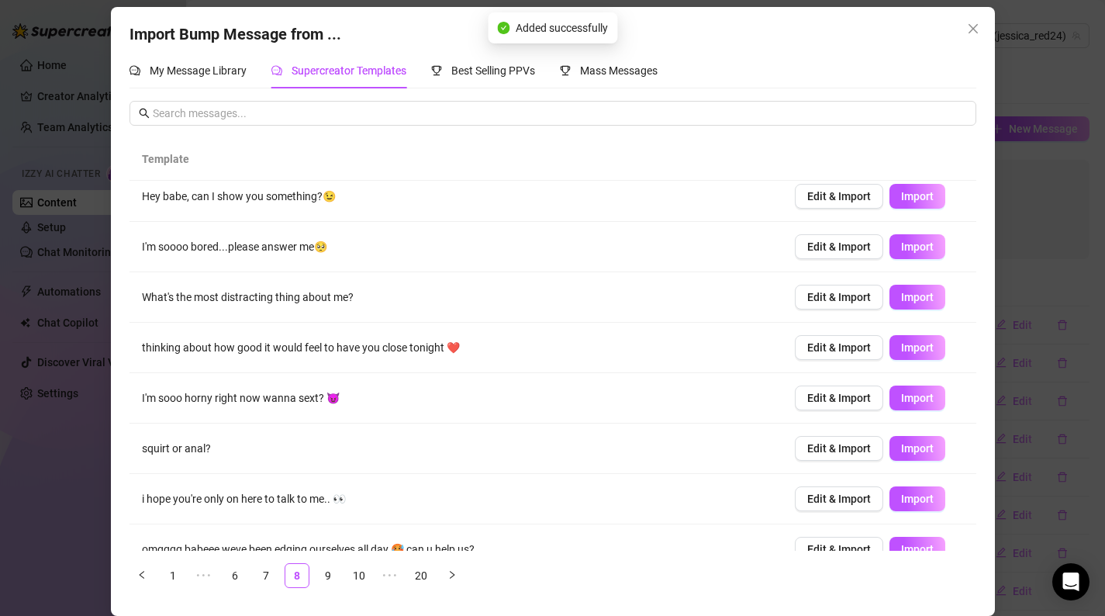
scroll to position [134, 0]
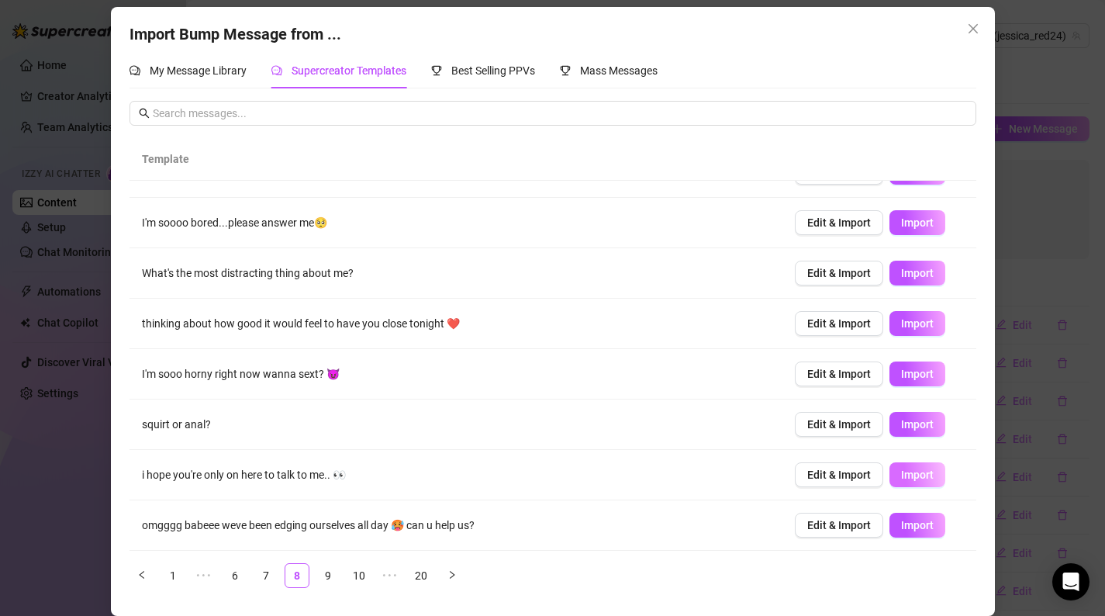
click at [915, 474] on span "Import" at bounding box center [917, 474] width 33 height 12
type textarea "i hope you're only on here to talk to me.. 👀"
click at [347, 573] on li "10" at bounding box center [359, 575] width 25 height 25
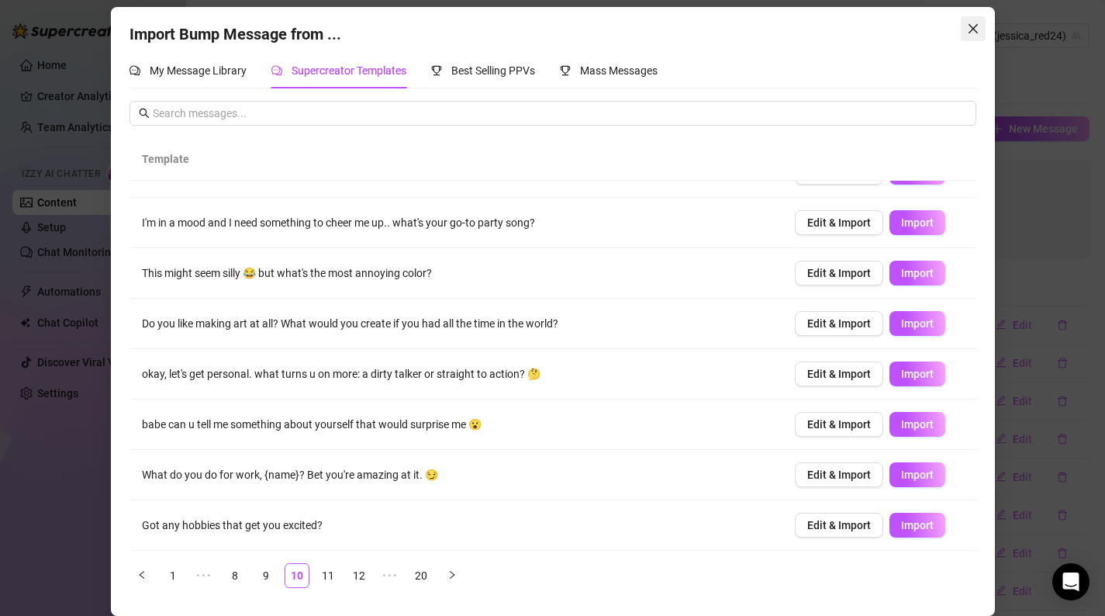
click at [974, 19] on button "Close" at bounding box center [973, 28] width 25 height 25
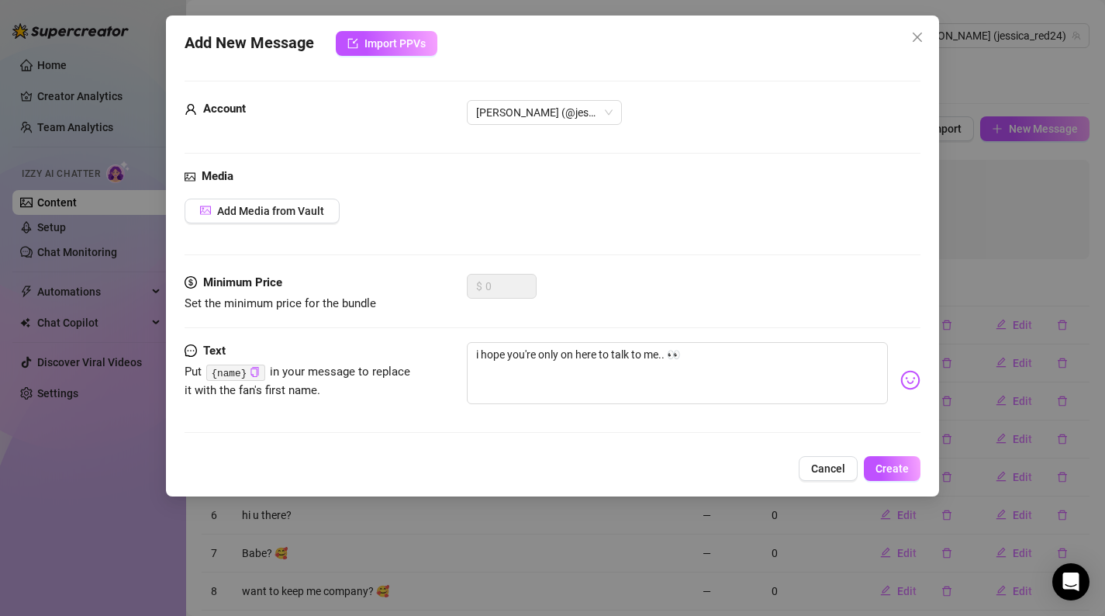
scroll to position [0, 0]
click at [833, 473] on span "Cancel" at bounding box center [828, 468] width 34 height 12
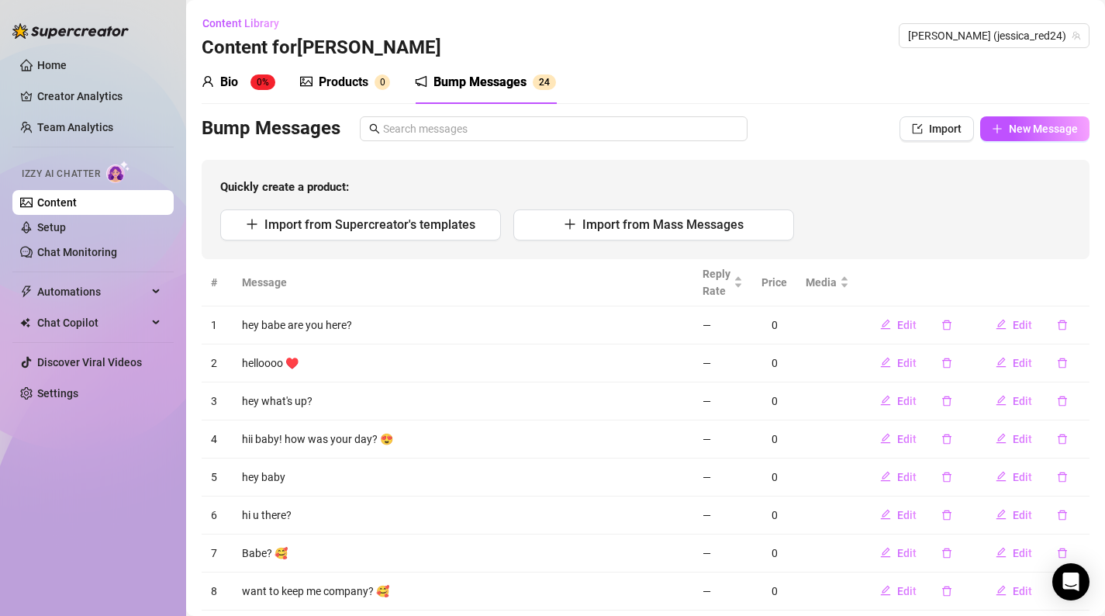
scroll to position [160, 0]
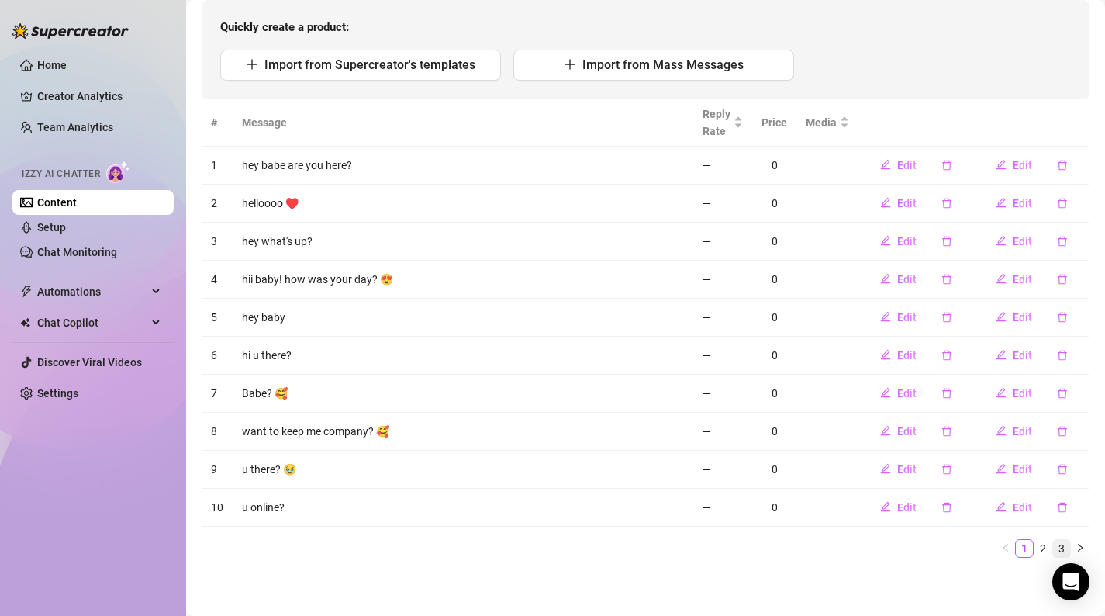
click at [1059, 545] on link "3" at bounding box center [1061, 548] width 17 height 17
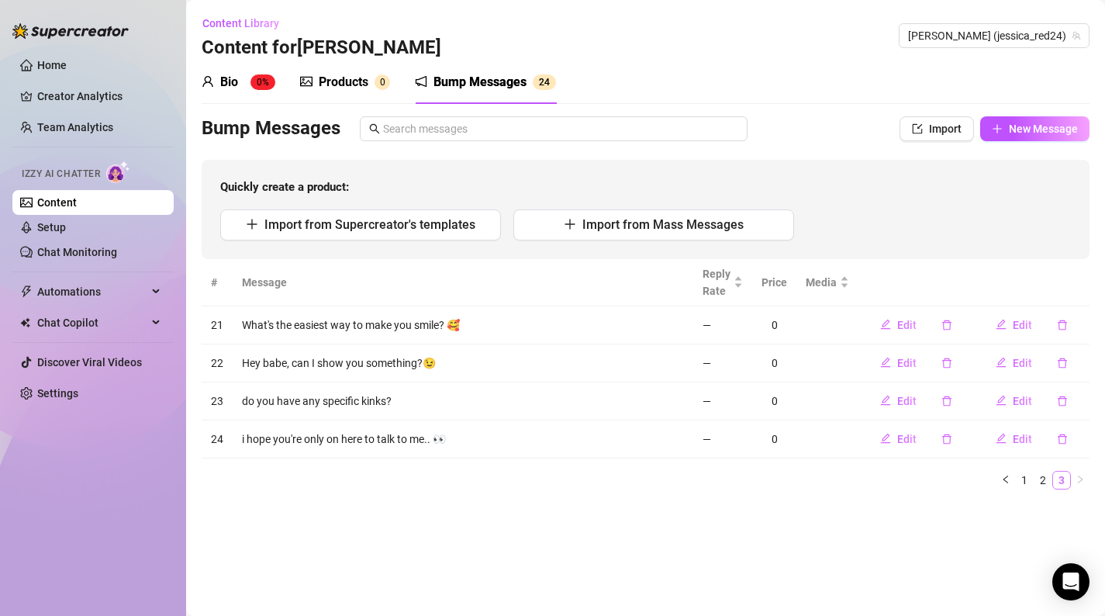
scroll to position [0, 0]
click at [1039, 483] on link "2" at bounding box center [1042, 479] width 17 height 17
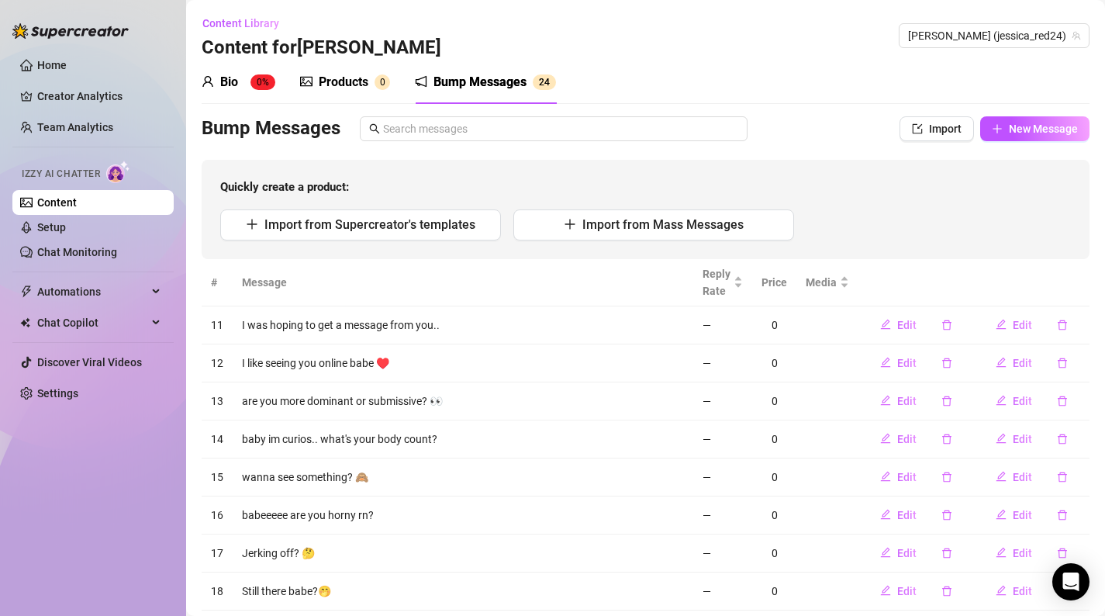
scroll to position [160, 0]
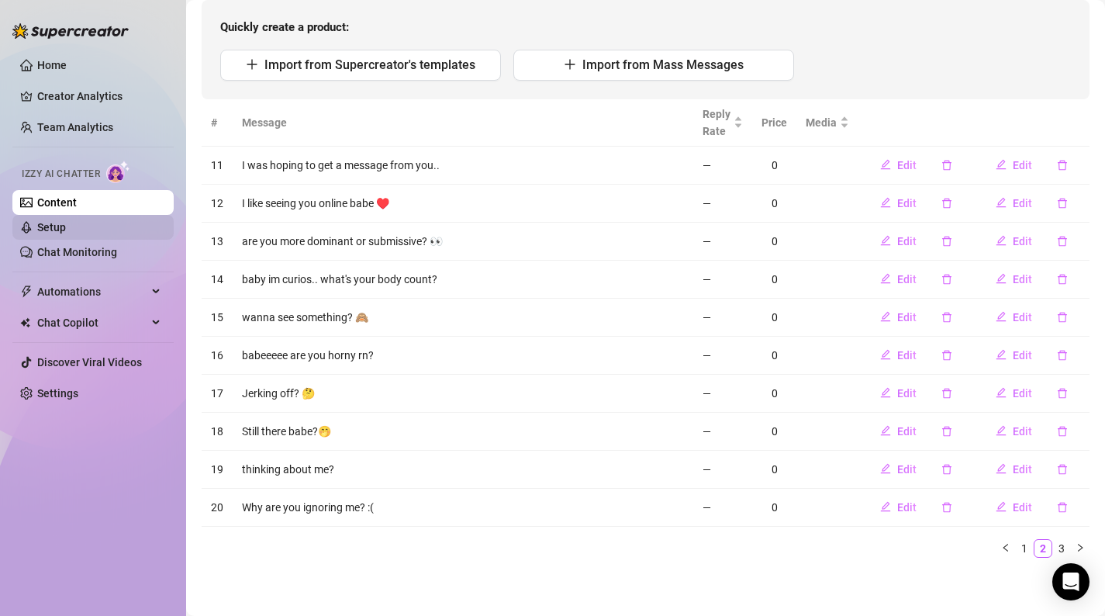
click at [66, 227] on link "Setup" at bounding box center [51, 227] width 29 height 12
